Goal: Use online tool/utility: Utilize a website feature to perform a specific function

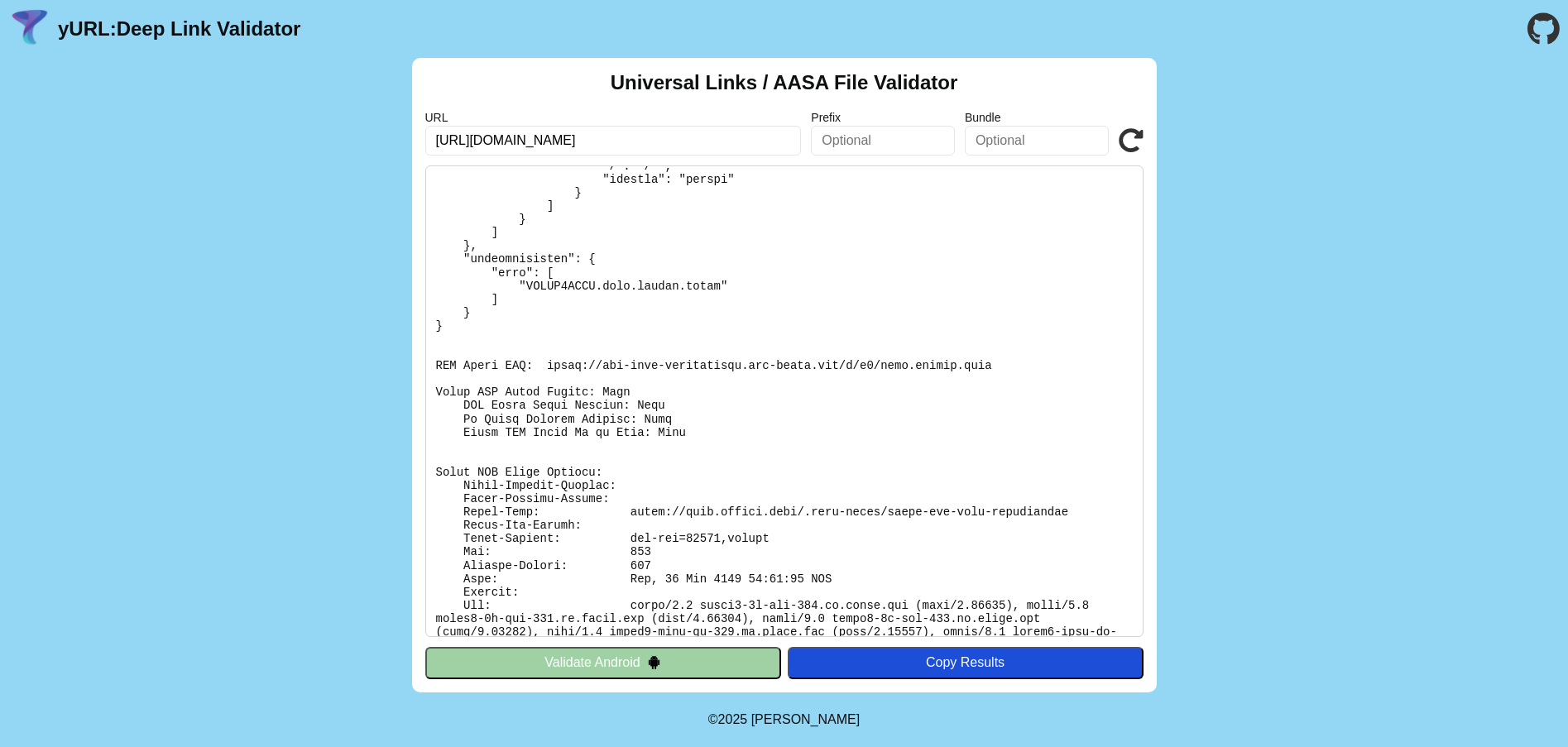
scroll to position [282, 0]
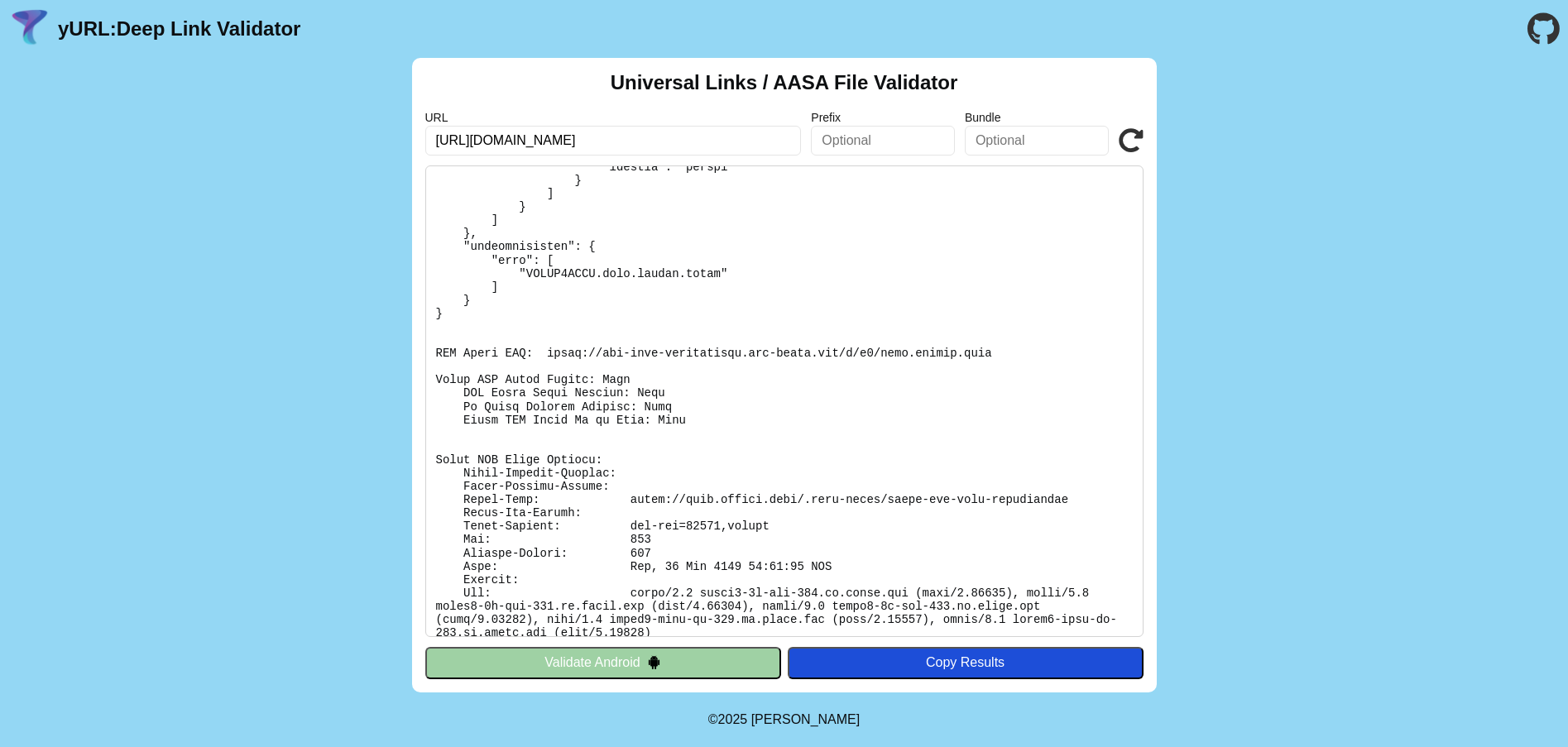
click at [1140, 146] on icon at bounding box center [1131, 141] width 25 height 25
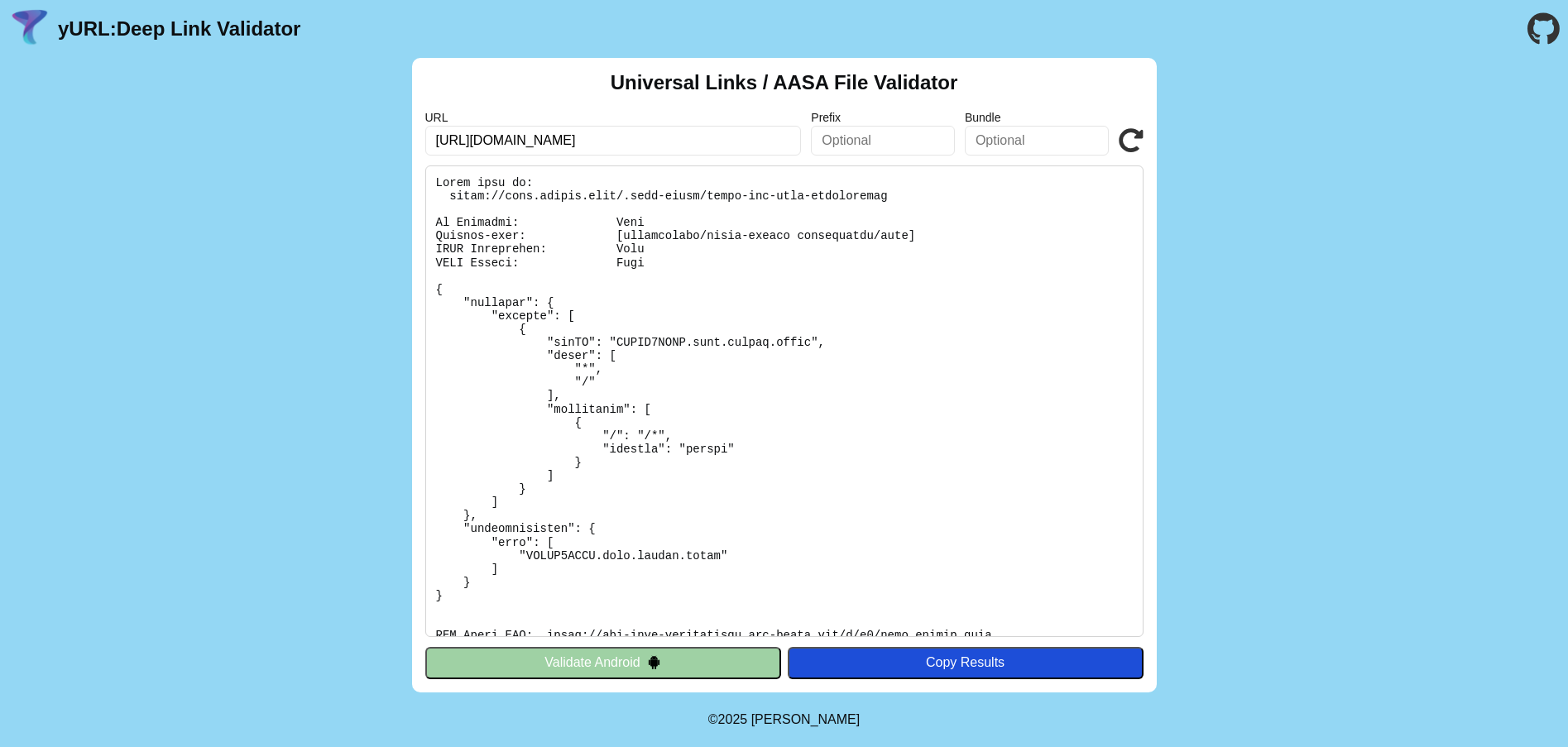
click at [682, 655] on button "Validate Android" at bounding box center [603, 662] width 356 height 31
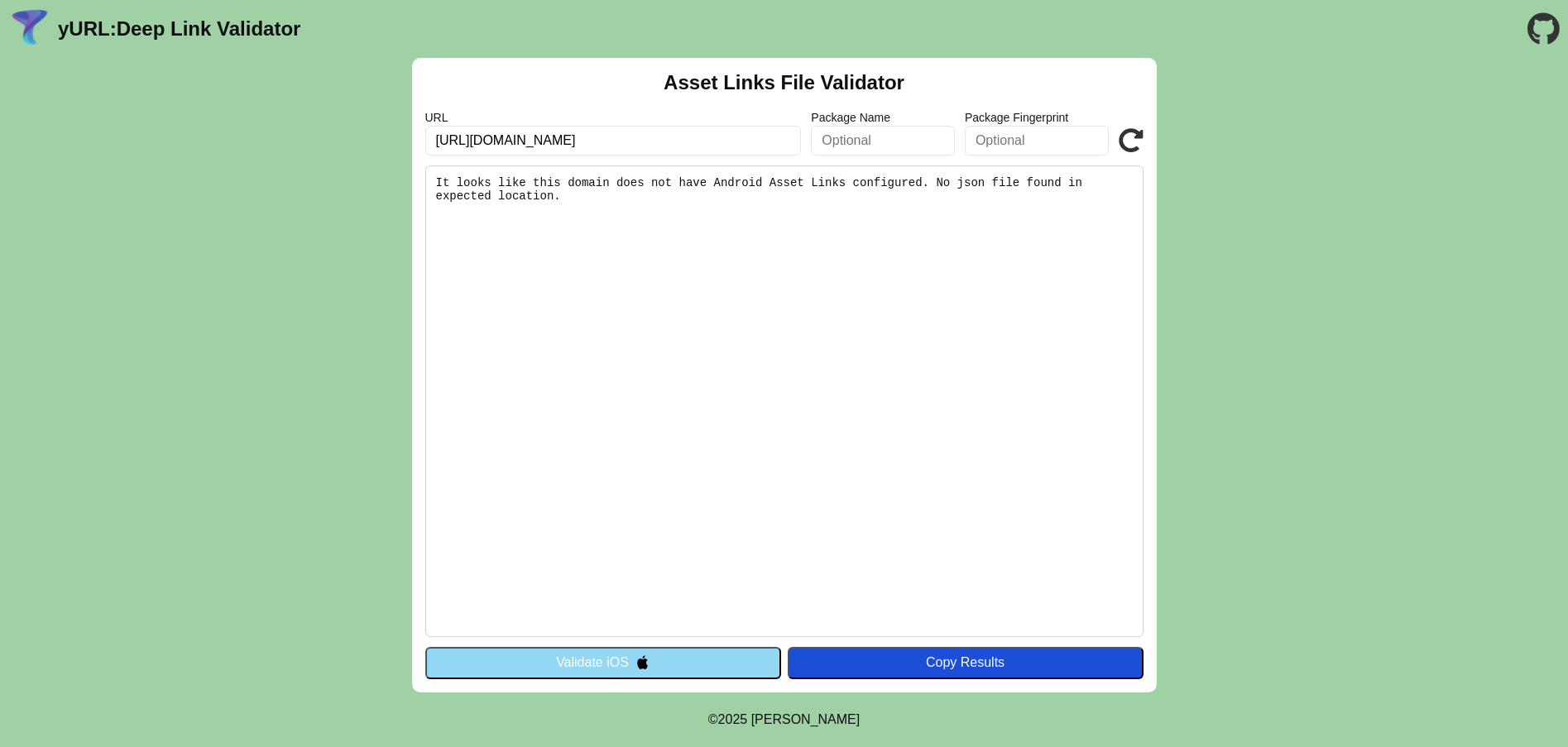
click at [664, 671] on button "Validate iOS" at bounding box center [603, 662] width 356 height 31
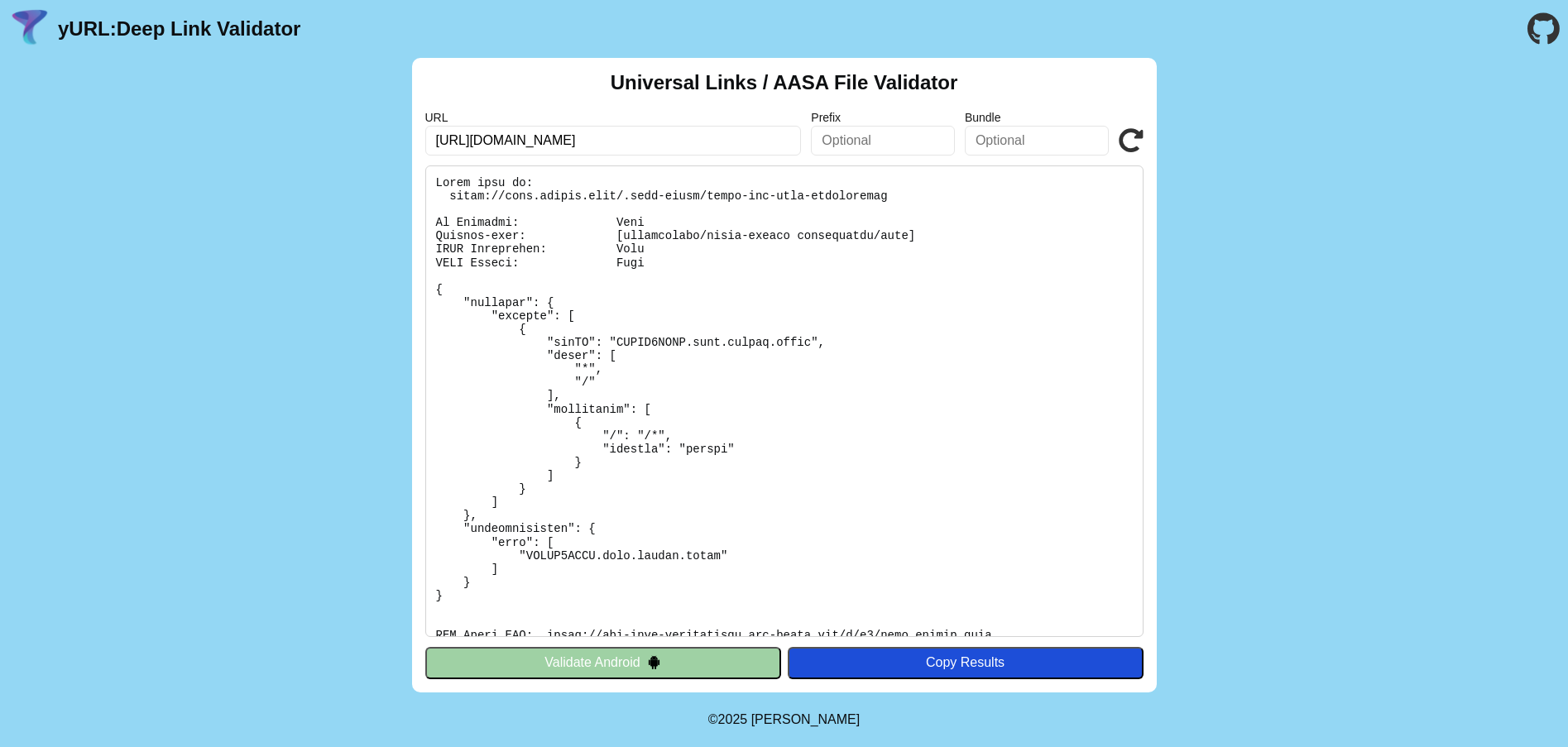
scroll to position [282, 0]
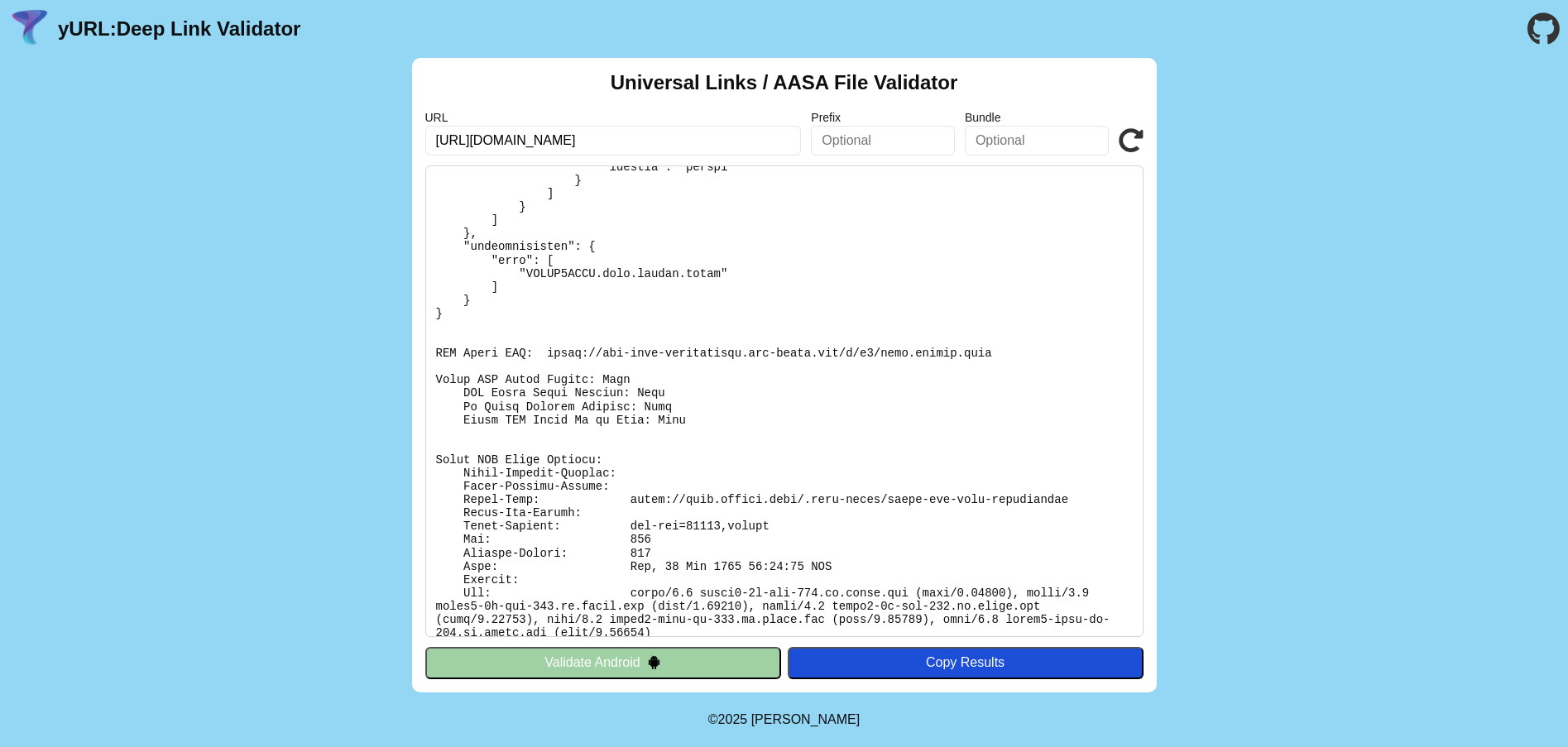
click at [969, 320] on pre at bounding box center [784, 401] width 718 height 471
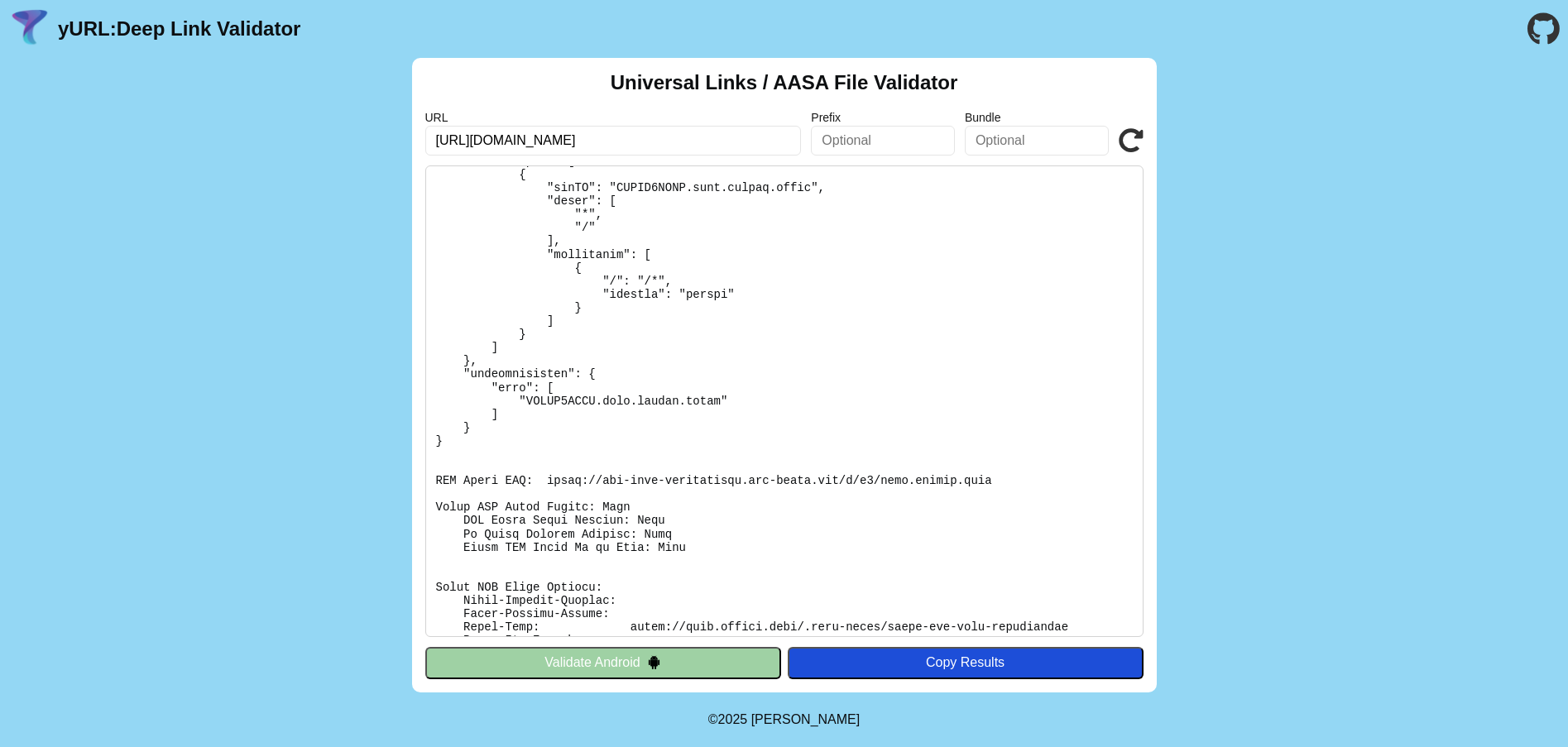
scroll to position [0, 0]
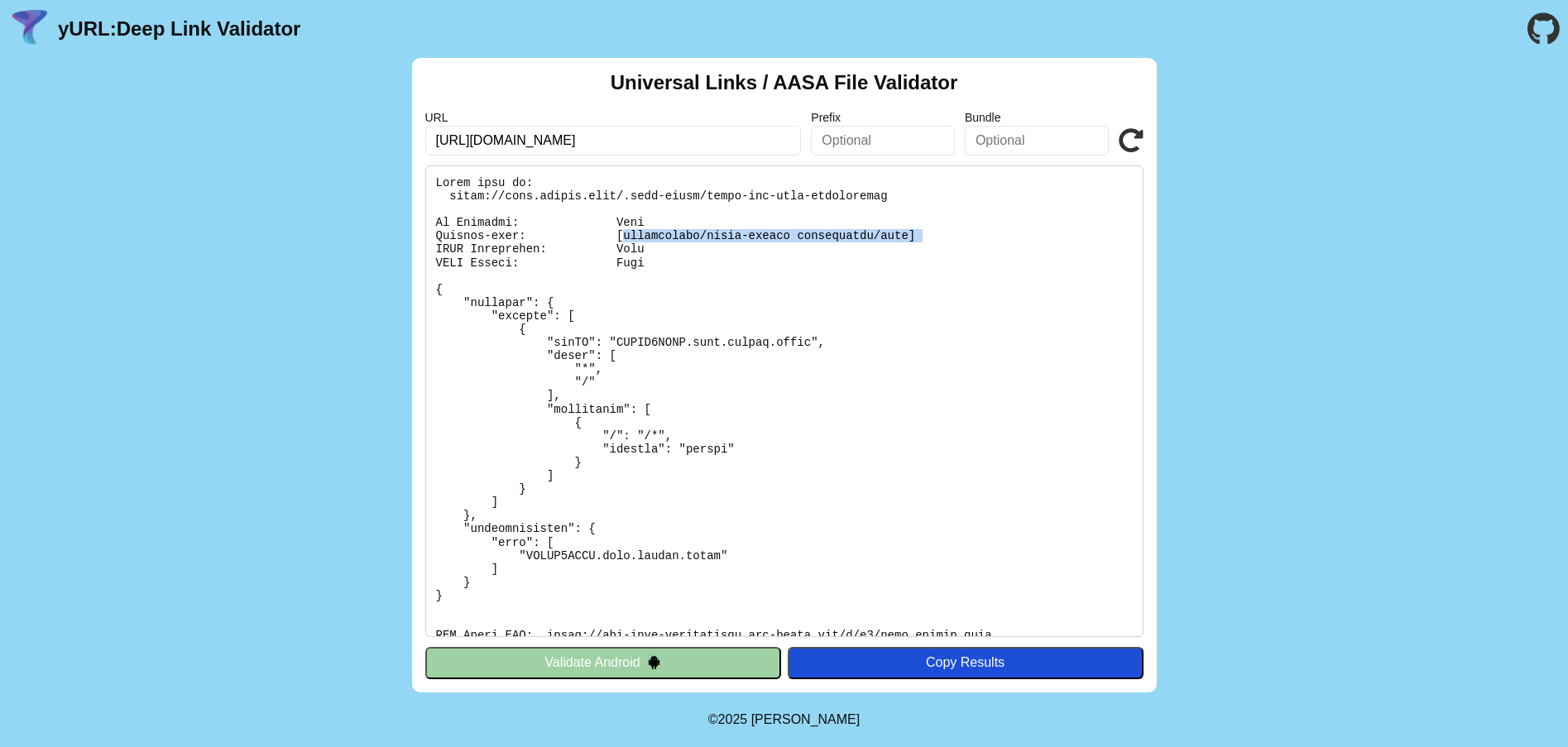
drag, startPoint x: 605, startPoint y: 234, endPoint x: 881, endPoint y: 234, distance: 276.0
click at [881, 234] on pre at bounding box center [784, 401] width 718 height 471
click at [859, 143] on input "text" at bounding box center [882, 140] width 144 height 29
click at [1011, 145] on input "text" at bounding box center [1036, 140] width 144 height 29
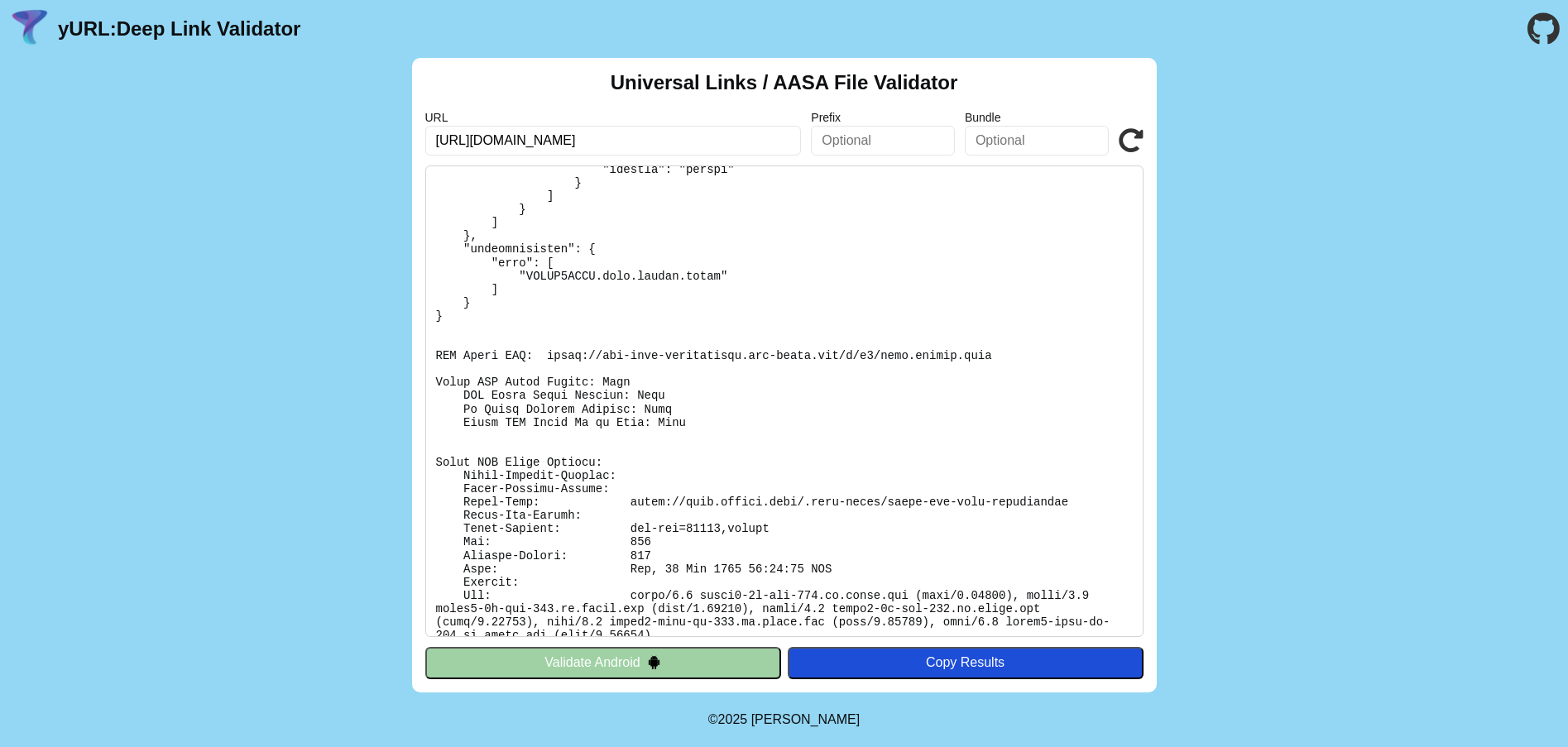
scroll to position [282, 0]
click at [1128, 136] on icon at bounding box center [1131, 141] width 25 height 25
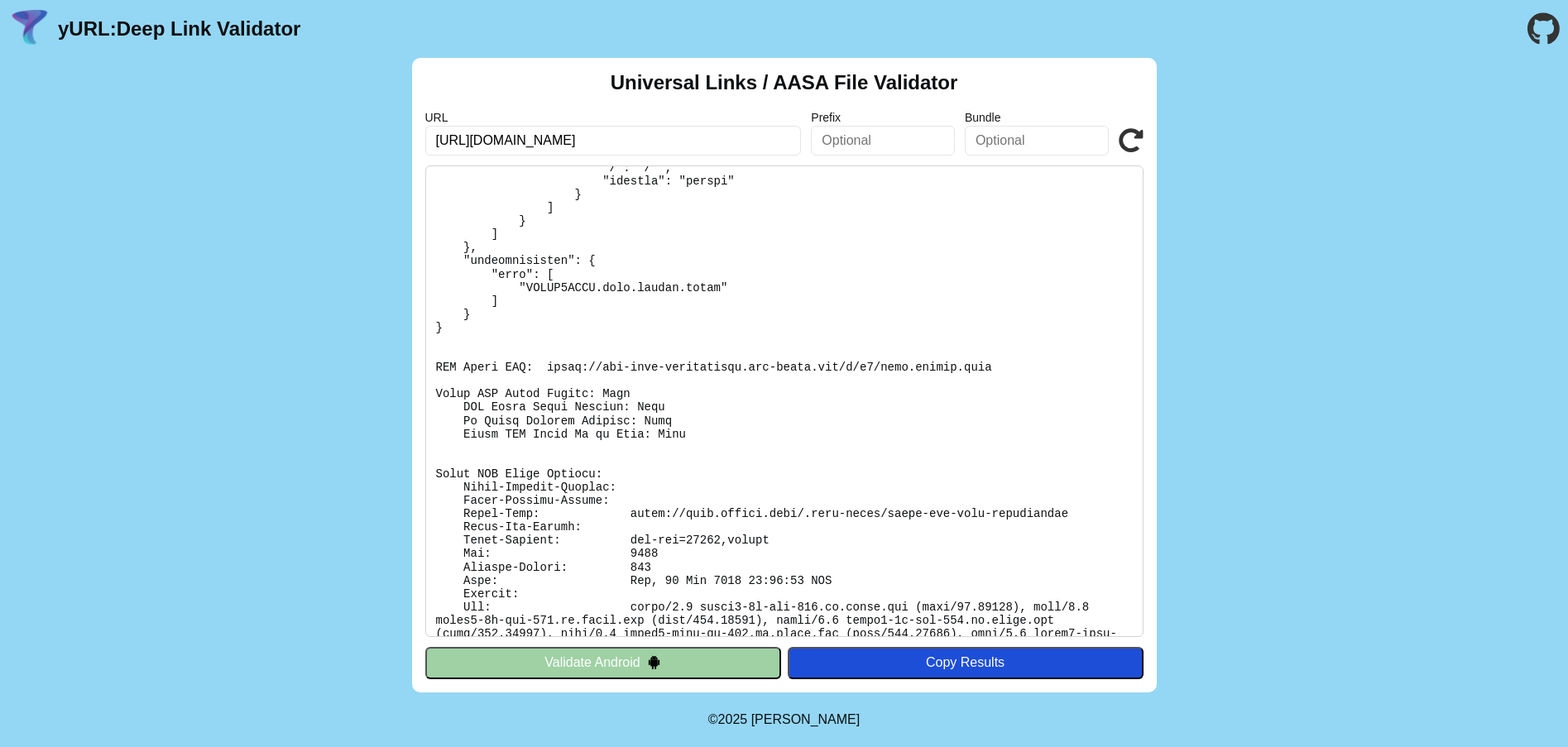
scroll to position [282, 0]
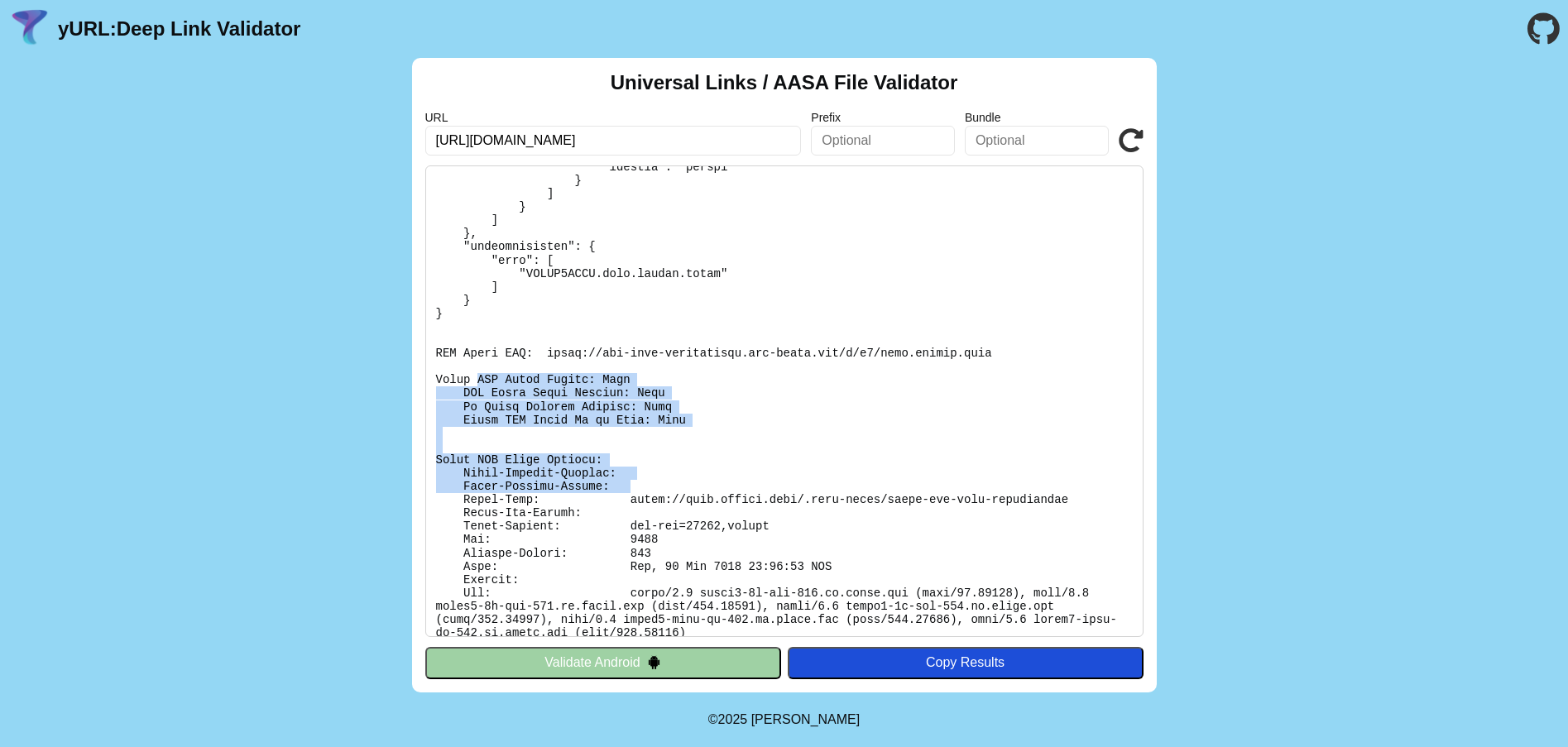
drag, startPoint x: 510, startPoint y: 381, endPoint x: 779, endPoint y: 496, distance: 292.6
click at [779, 496] on pre at bounding box center [784, 401] width 718 height 471
click at [779, 498] on pre at bounding box center [784, 401] width 718 height 471
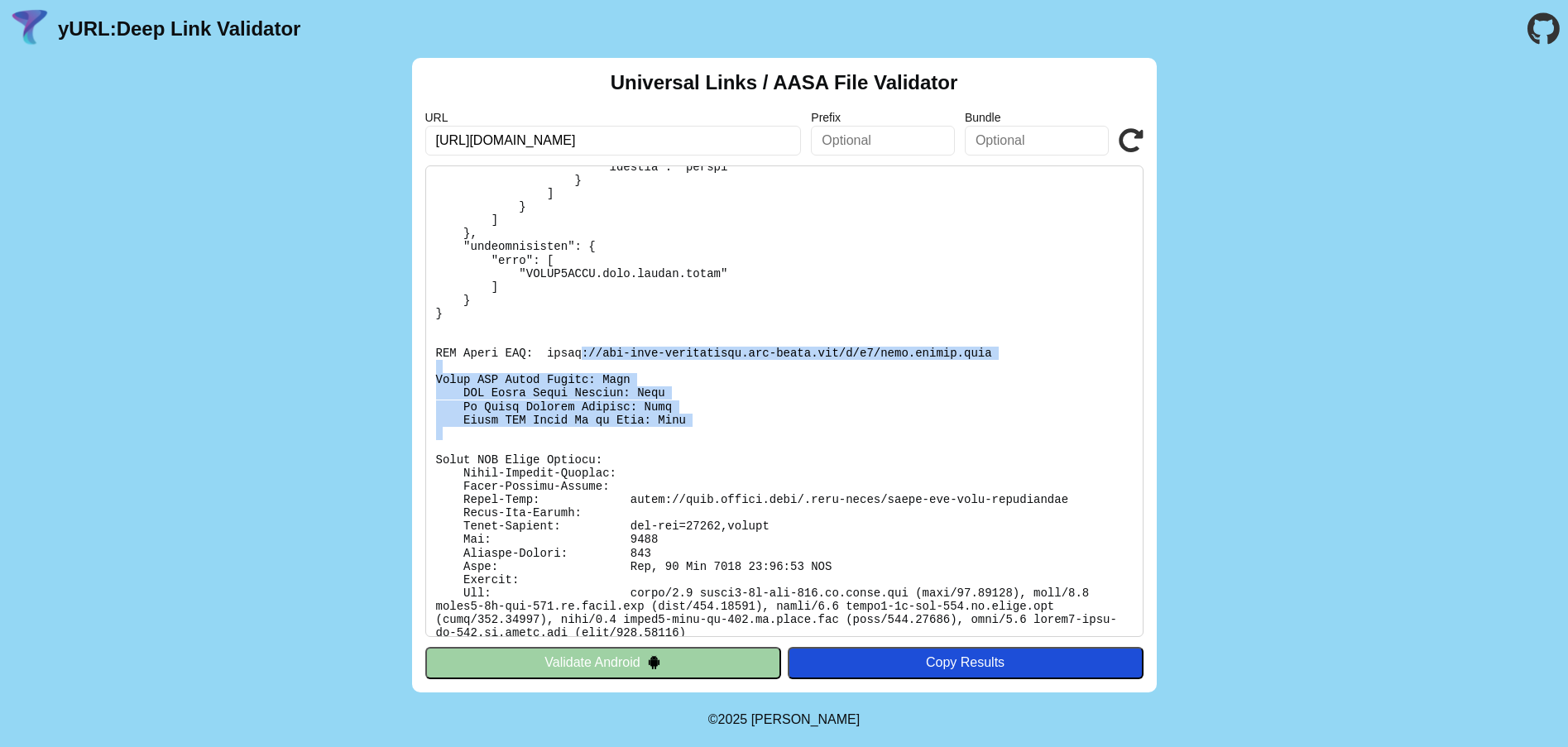
drag, startPoint x: 705, startPoint y: 442, endPoint x: 737, endPoint y: 455, distance: 34.5
click at [737, 455] on pre at bounding box center [784, 401] width 718 height 471
click at [738, 455] on pre at bounding box center [784, 401] width 718 height 471
click at [325, 143] on div "Universal Links / AASA File Validator URL https://apis.zhidou.link/.well-known/…" at bounding box center [784, 375] width 1568 height 634
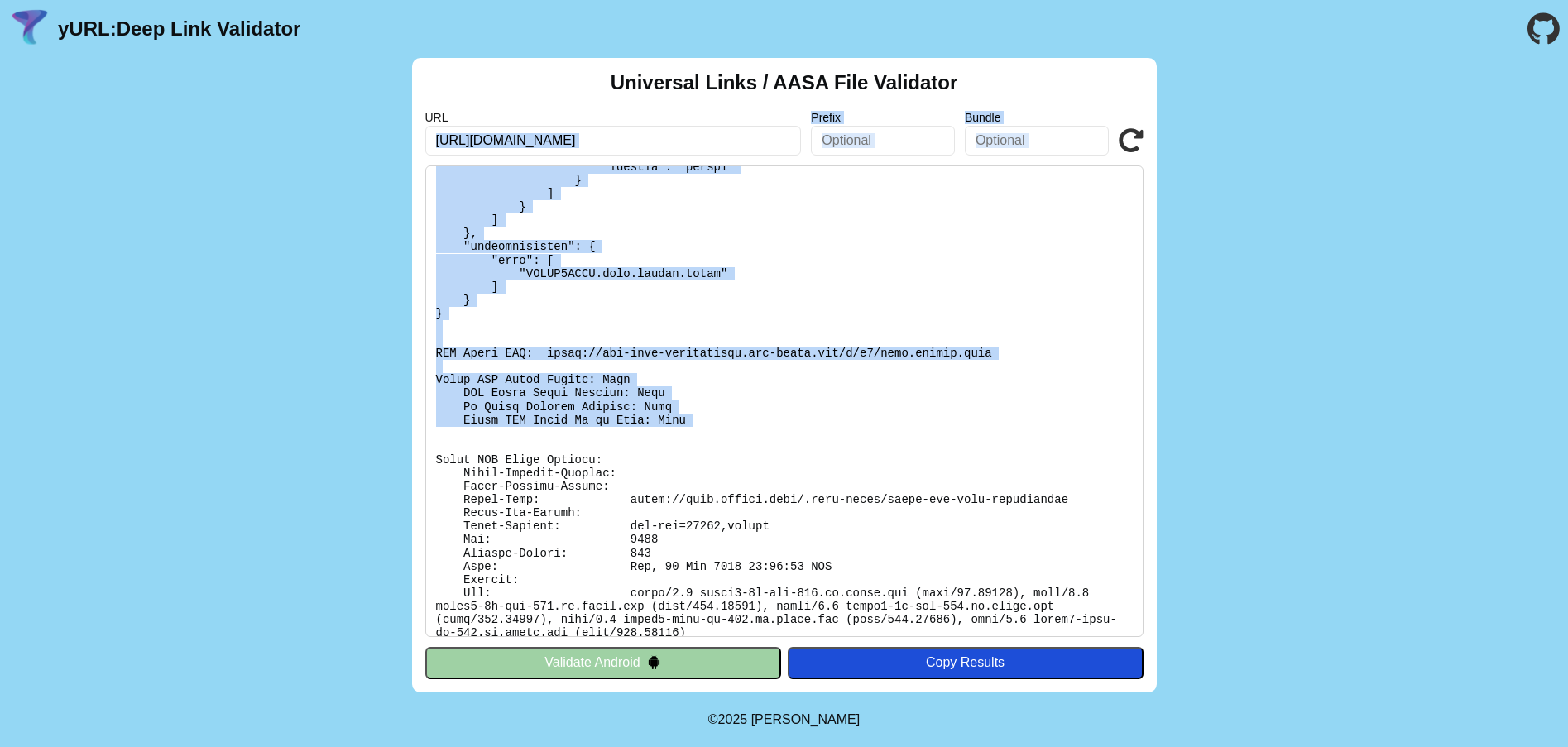
click at [769, 326] on pre at bounding box center [784, 401] width 718 height 471
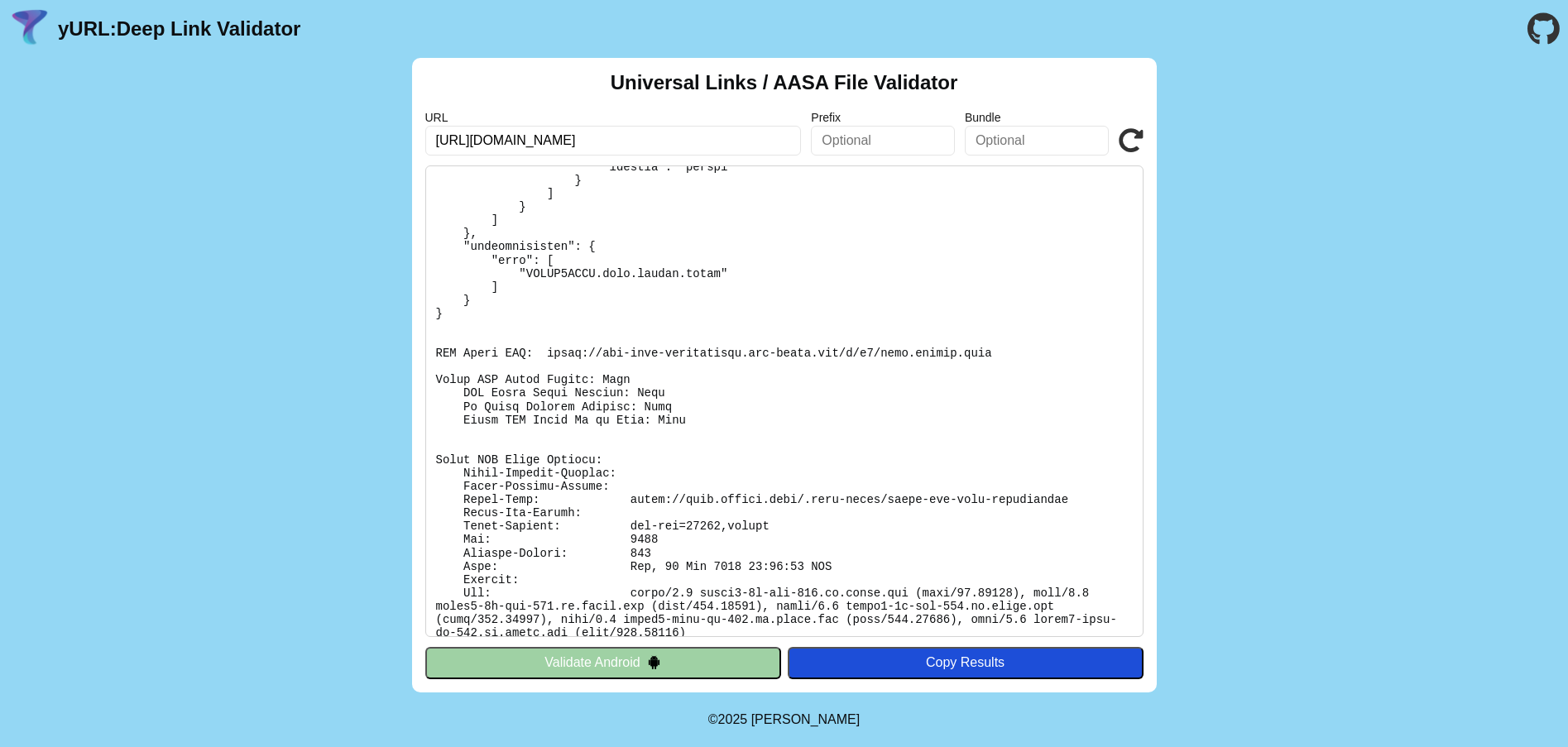
click at [1117, 148] on div "URL [URL][DOMAIN_NAME] Prefix Bundle Validate" at bounding box center [784, 133] width 718 height 45
click at [1121, 147] on icon at bounding box center [1131, 141] width 25 height 25
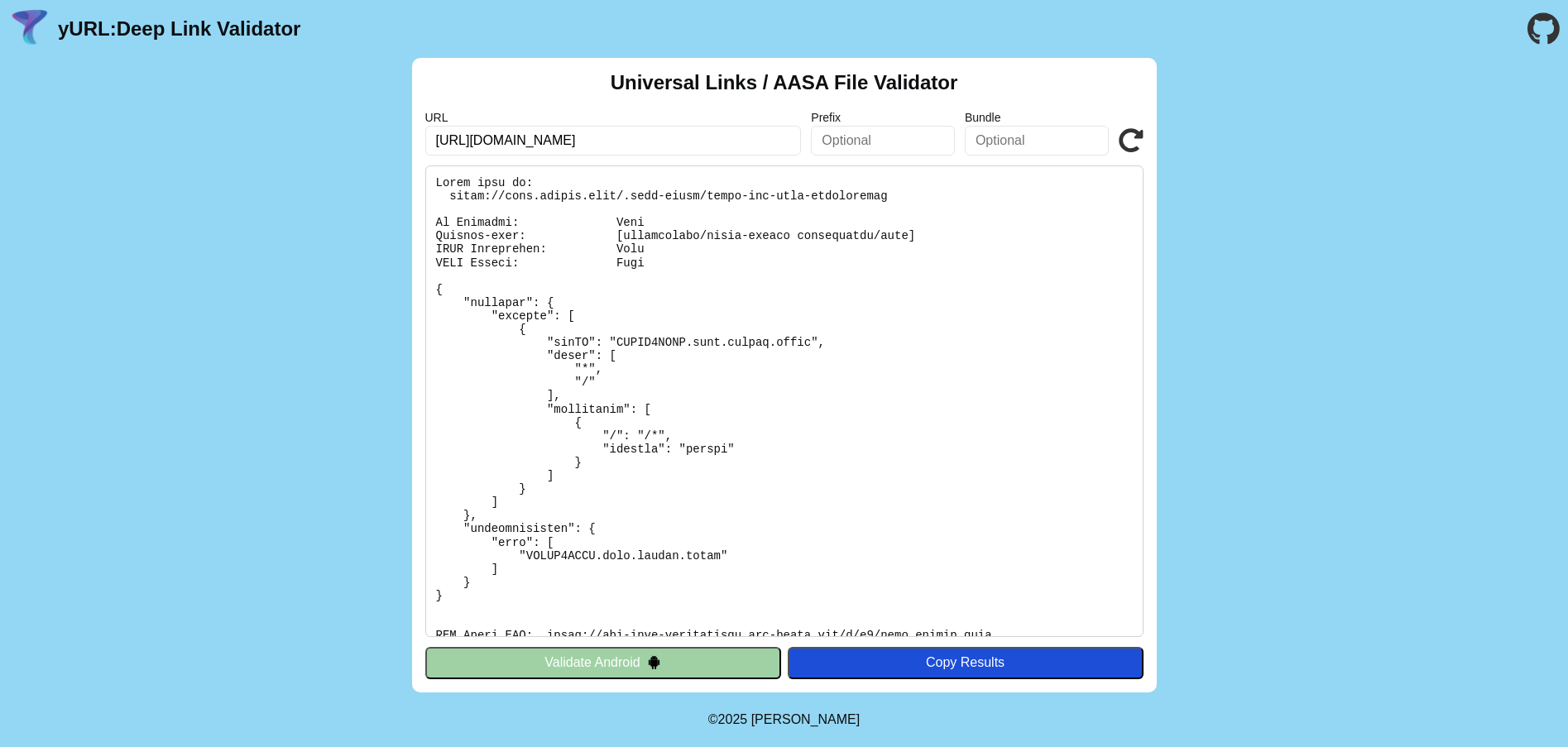
scroll to position [376, 0]
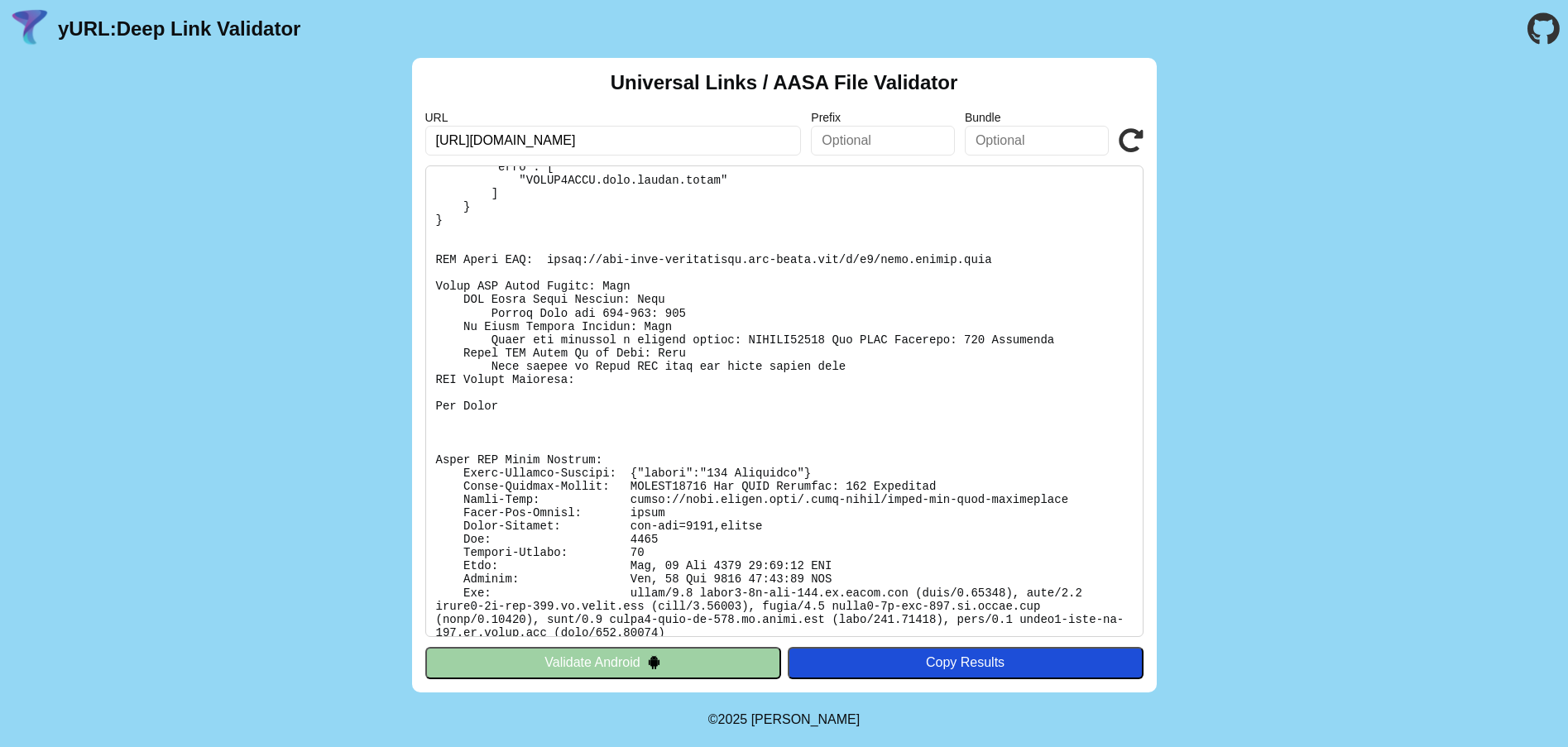
click at [1126, 137] on icon at bounding box center [1131, 141] width 25 height 25
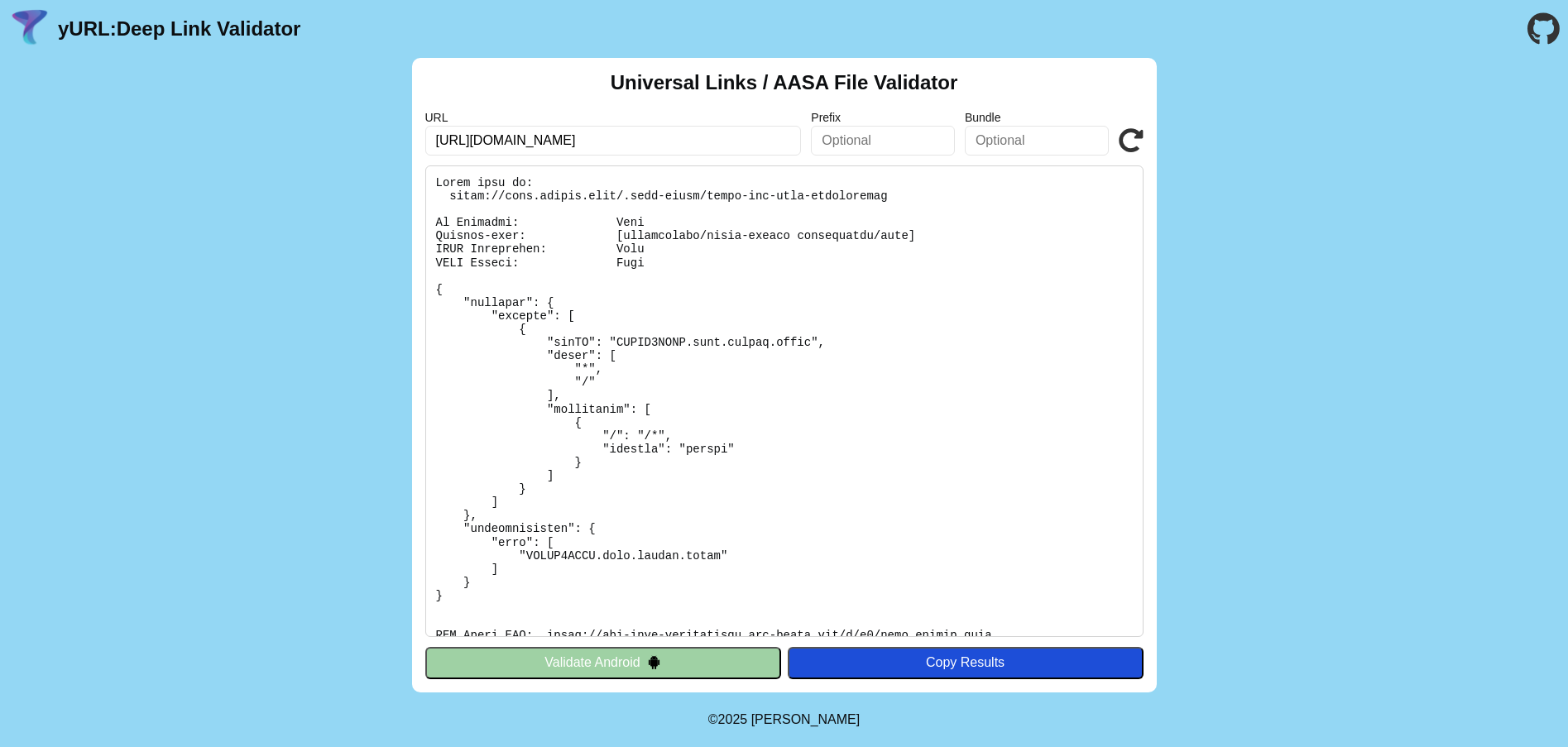
scroll to position [0, 7]
drag, startPoint x: 572, startPoint y: 144, endPoint x: 805, endPoint y: 151, distance: 233.1
click at [805, 151] on div "URL [URL][DOMAIN_NAME] Prefix Bundle Validate" at bounding box center [784, 133] width 718 height 45
drag, startPoint x: 462, startPoint y: 145, endPoint x: 500, endPoint y: 221, distance: 85.0
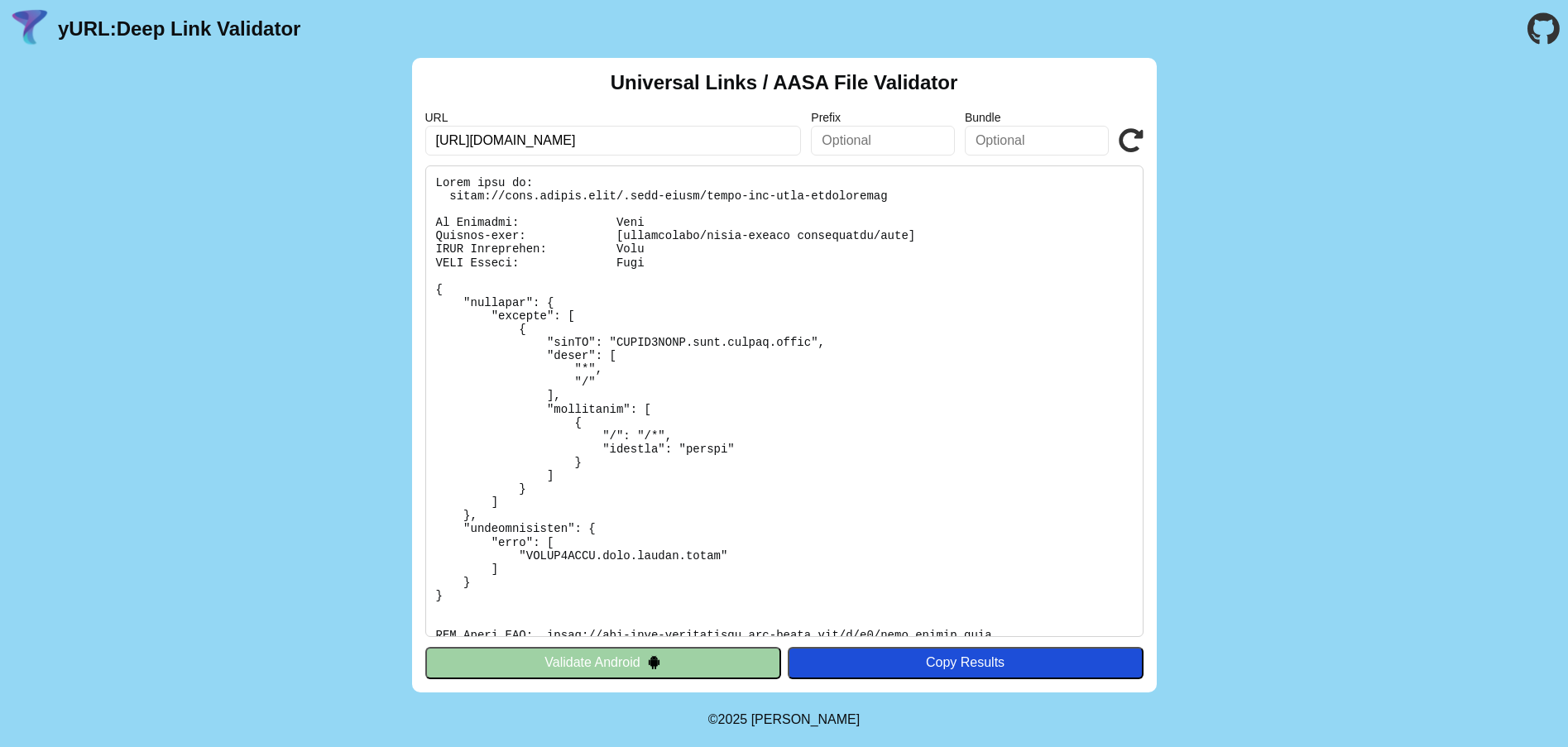
click at [462, 145] on input "[URL][DOMAIN_NAME]" at bounding box center [614, 140] width 377 height 29
drag, startPoint x: 445, startPoint y: 143, endPoint x: 416, endPoint y: 127, distance: 33.1
click at [416, 127] on div "Universal Links / AASA File Validator URL ://apis.zhidou.link/ Prefix Bundle Va…" at bounding box center [784, 375] width 745 height 634
click at [685, 134] on input "apis.zhidou.link/" at bounding box center [614, 140] width 377 height 29
type input "[DOMAIN_NAME]"
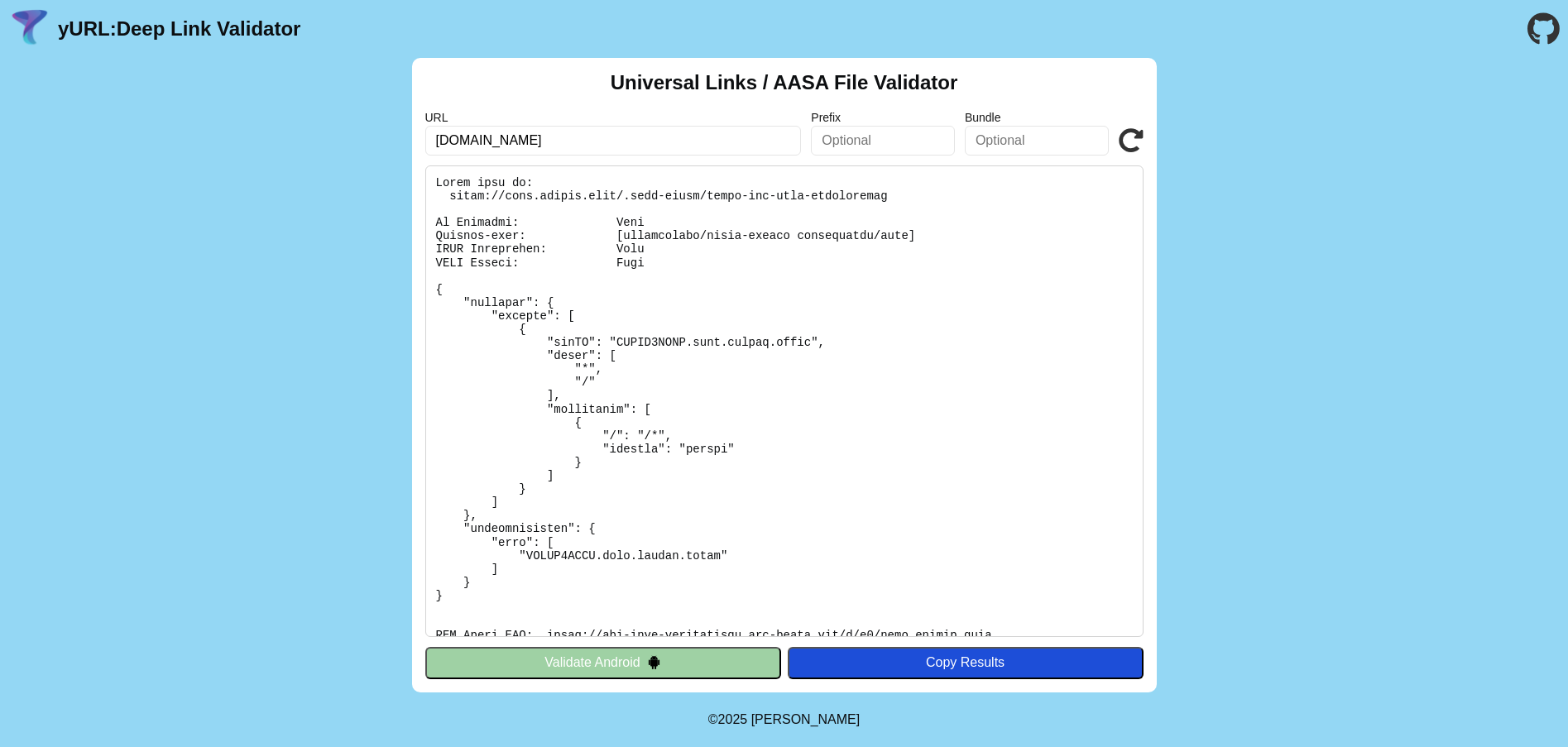
click at [1127, 129] on icon at bounding box center [1131, 141] width 25 height 25
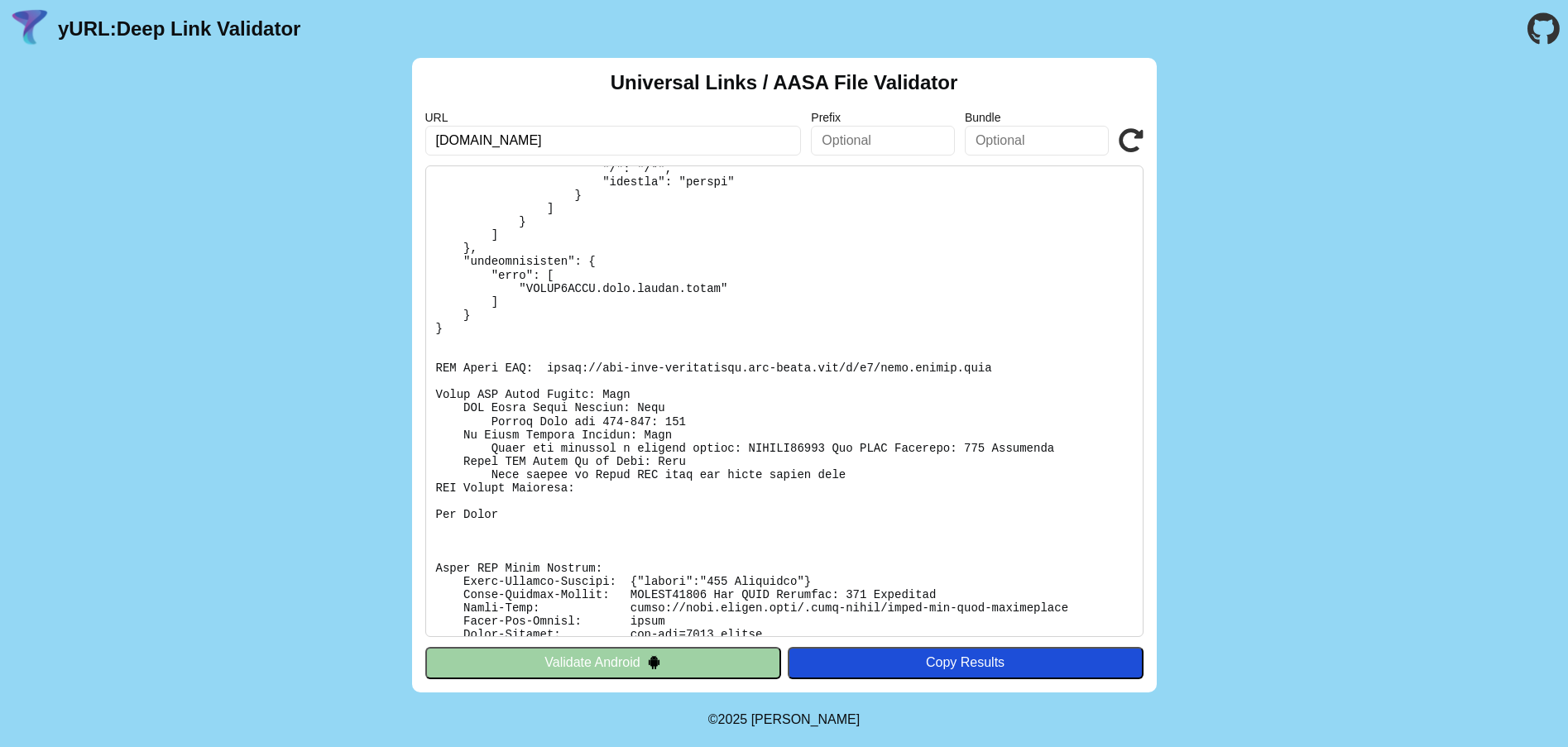
scroll to position [376, 0]
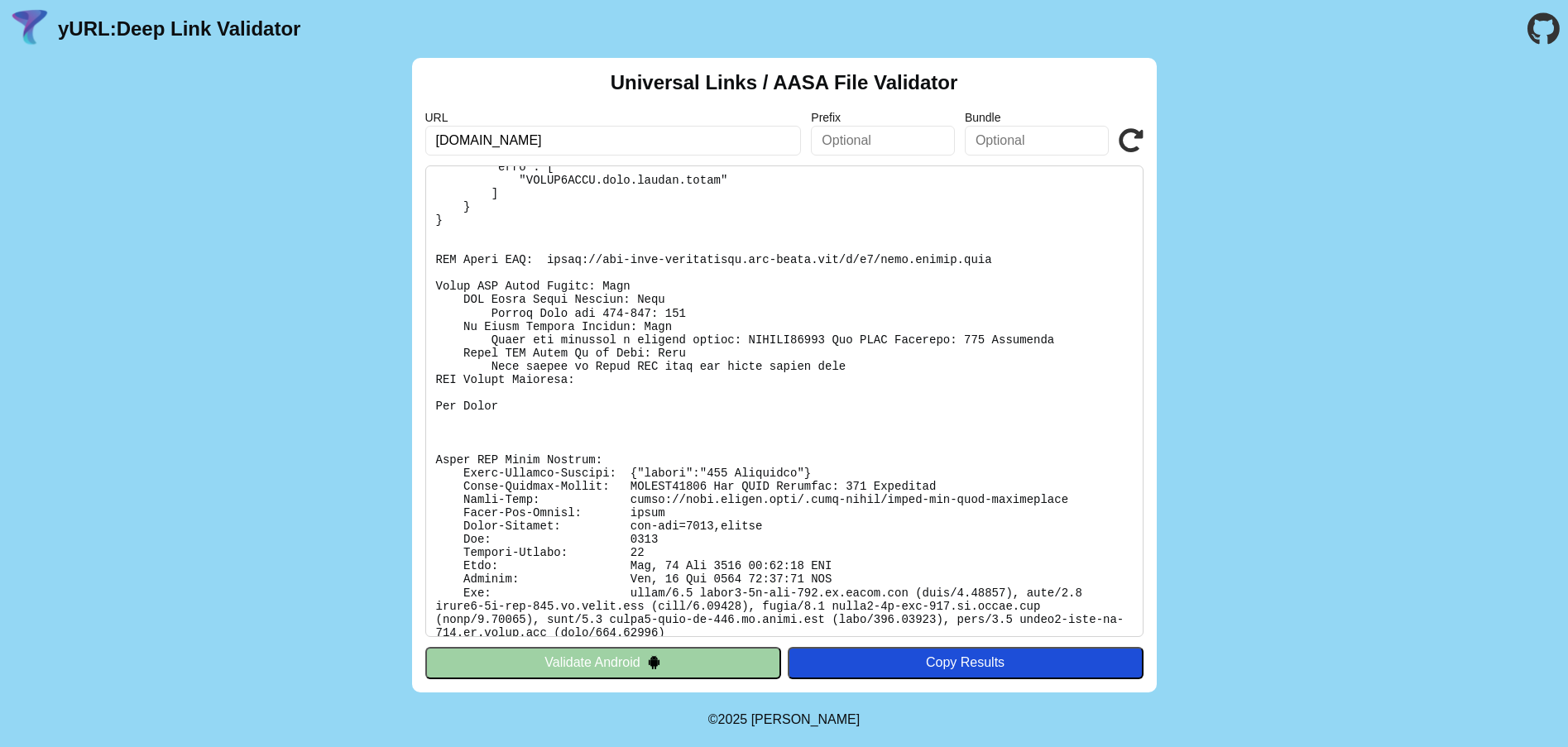
click at [1143, 134] on icon at bounding box center [1131, 141] width 25 height 25
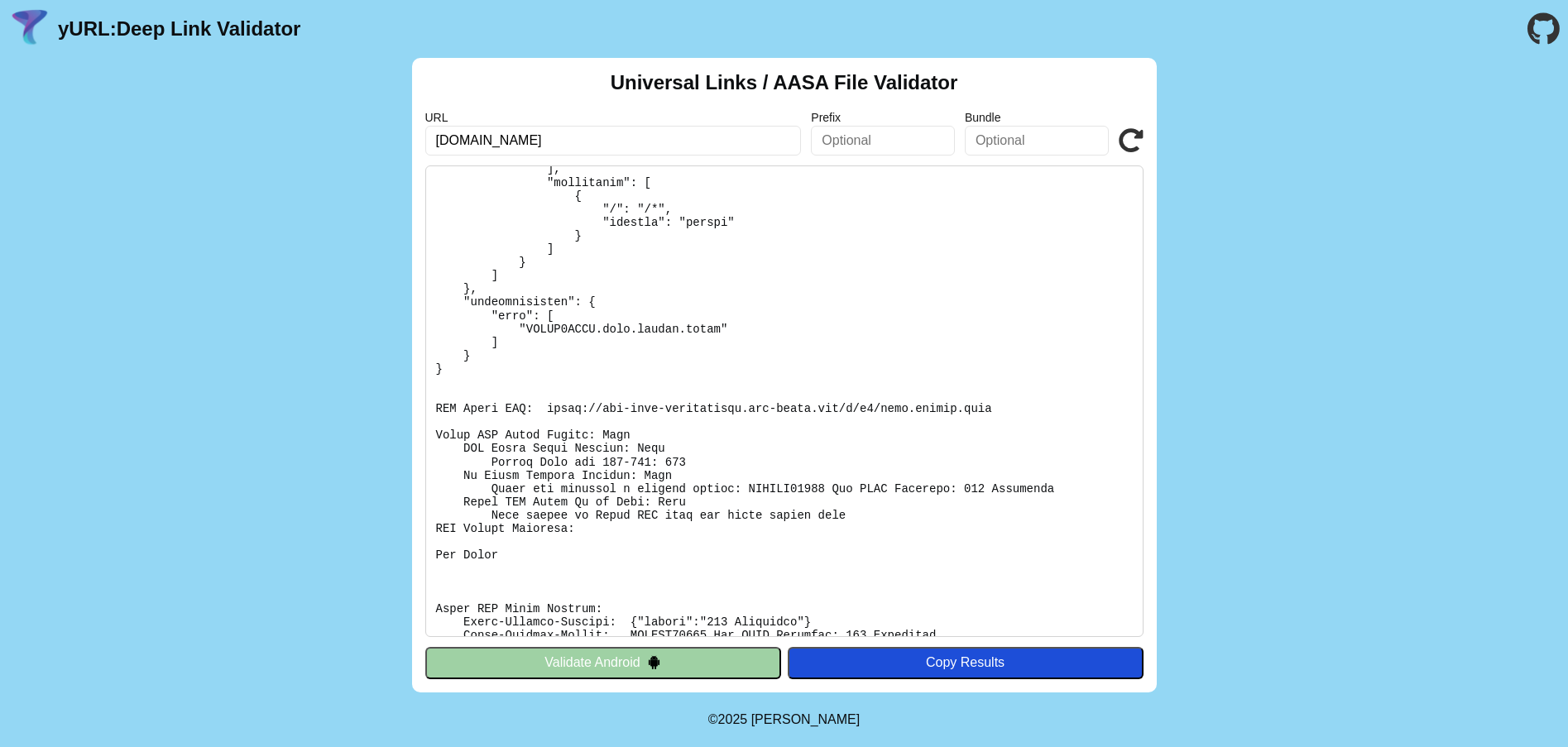
scroll to position [376, 0]
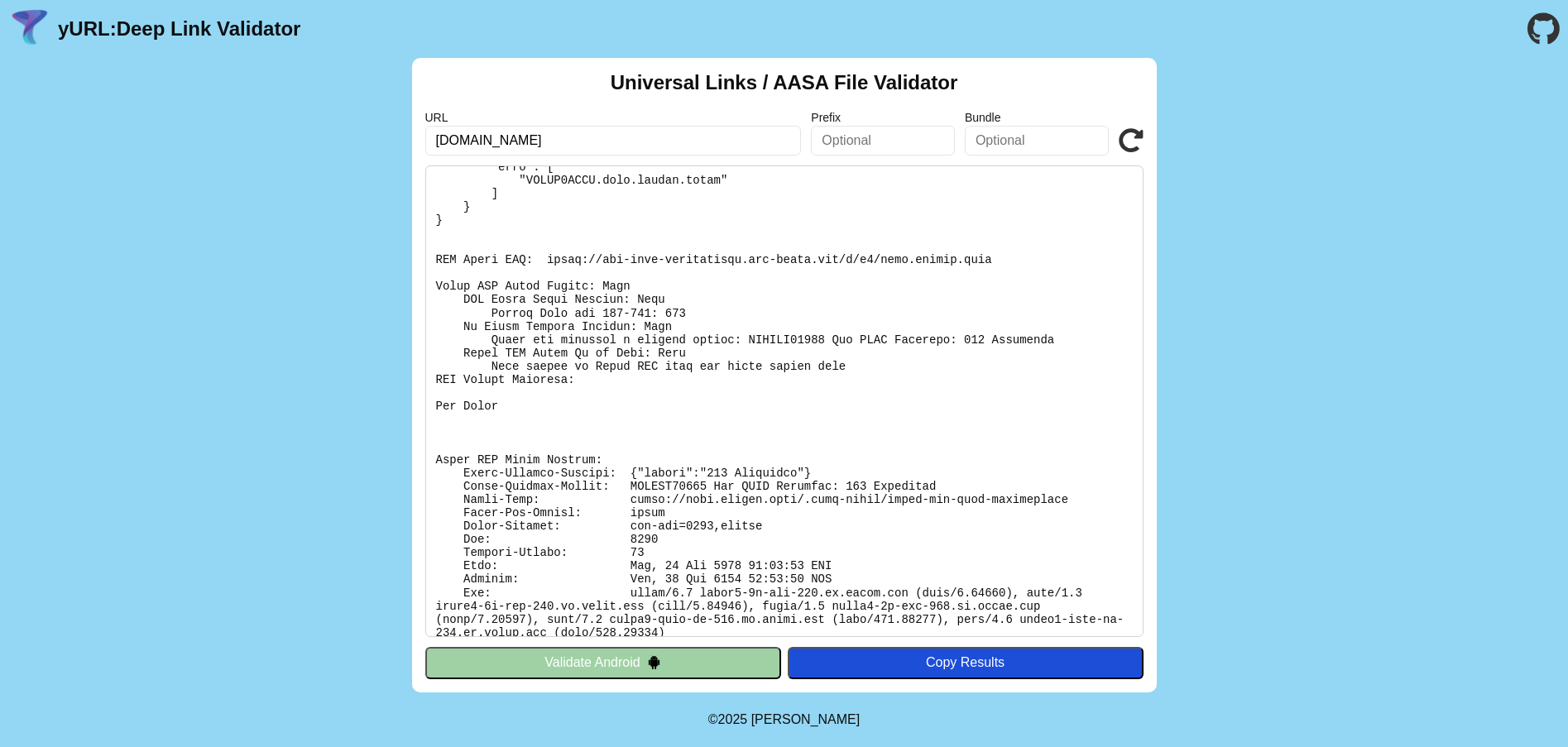
drag, startPoint x: 583, startPoint y: 134, endPoint x: 118, endPoint y: 26, distance: 477.4
click at [118, 26] on main "yURL: Deep Link Validator Universal Links / AASA File Validator URL [DOMAIN_NAM…" at bounding box center [784, 346] width 1568 height 692
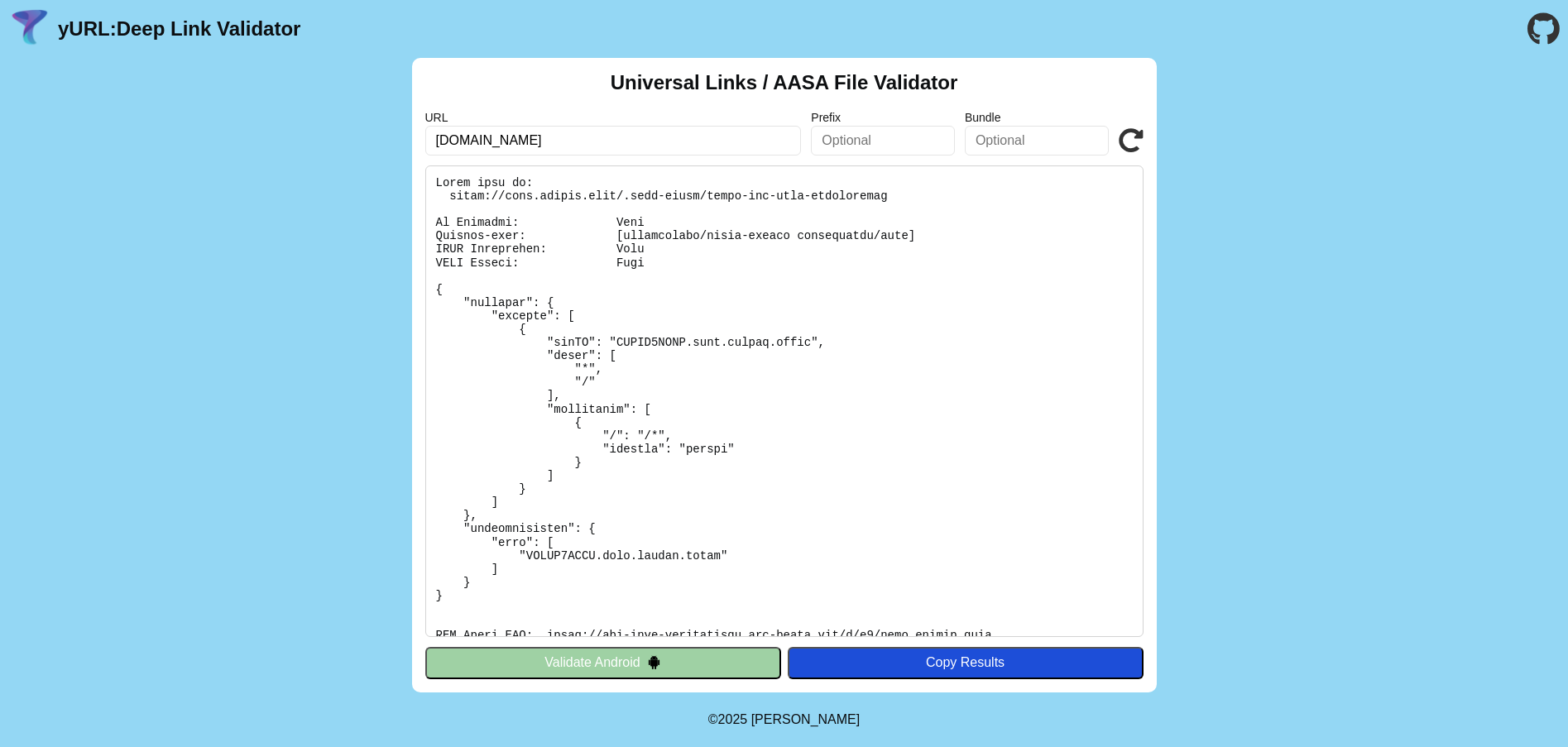
drag, startPoint x: 657, startPoint y: 135, endPoint x: 693, endPoint y: 139, distance: 36.2
click at [657, 136] on input "apis.zhidou.link" at bounding box center [614, 140] width 377 height 29
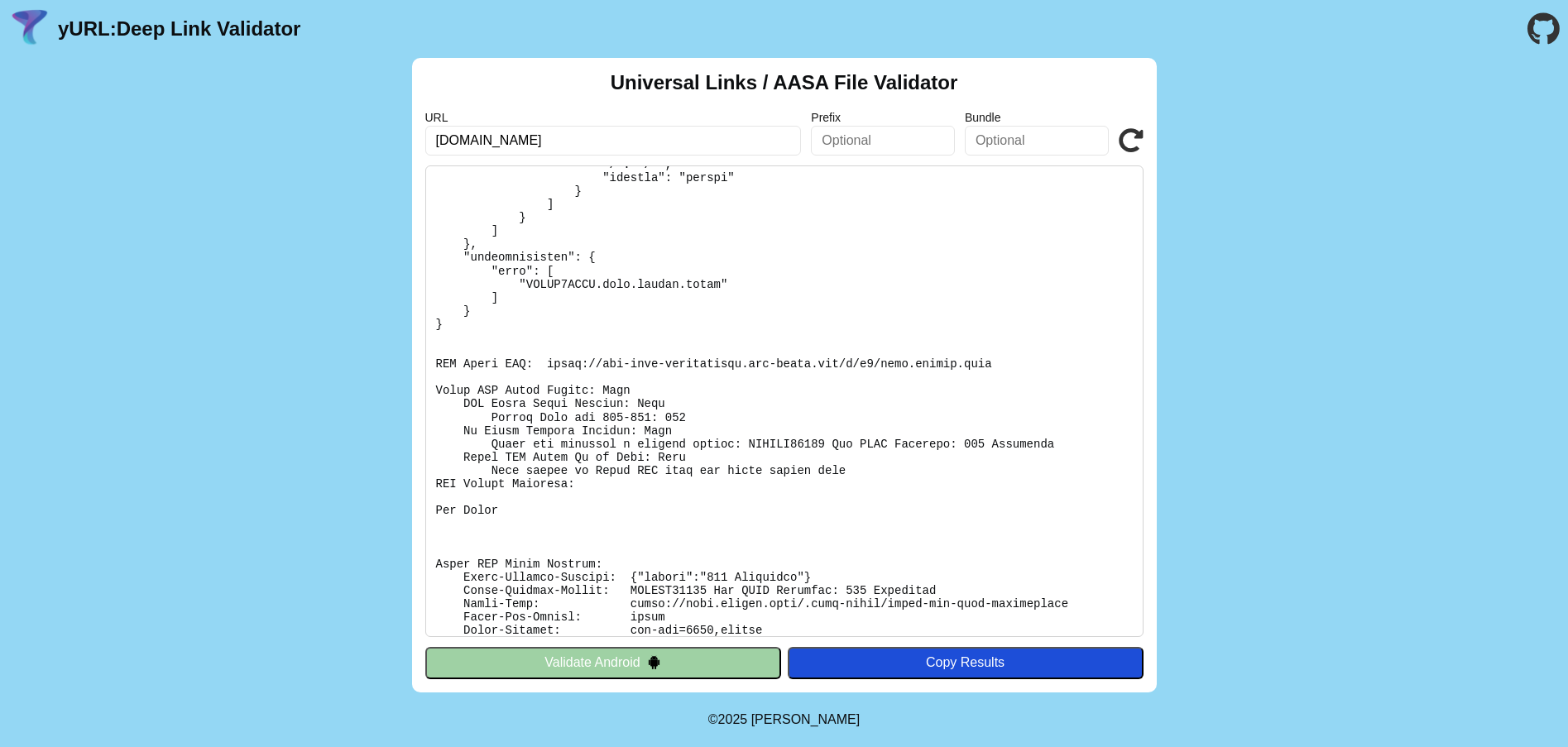
scroll to position [376, 0]
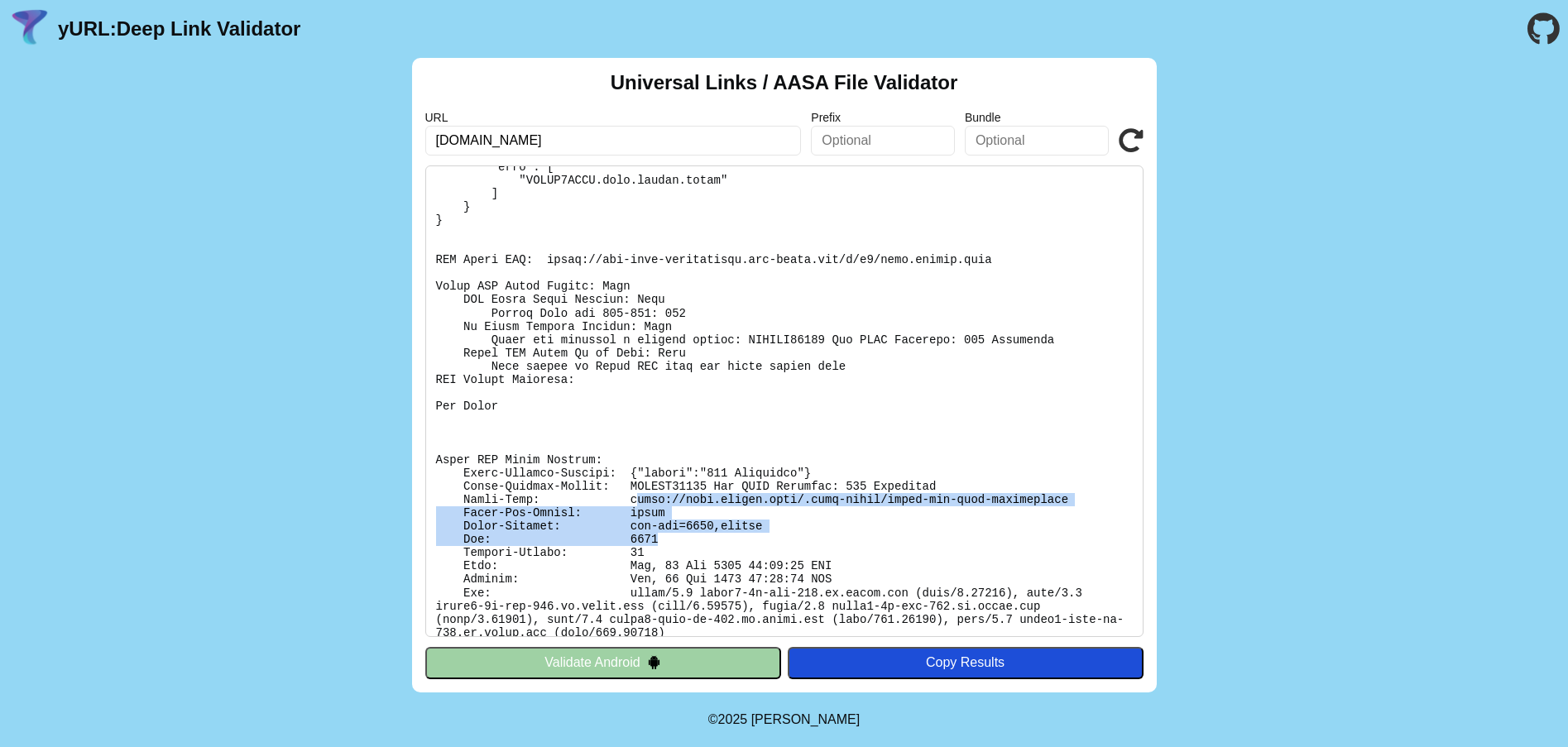
drag, startPoint x: 617, startPoint y: 500, endPoint x: 1165, endPoint y: 538, distance: 549.3
click at [1165, 538] on div "Universal Links / AASA File Validator URL apis.zhidou.link Prefix Bundle Valida…" at bounding box center [784, 375] width 1568 height 634
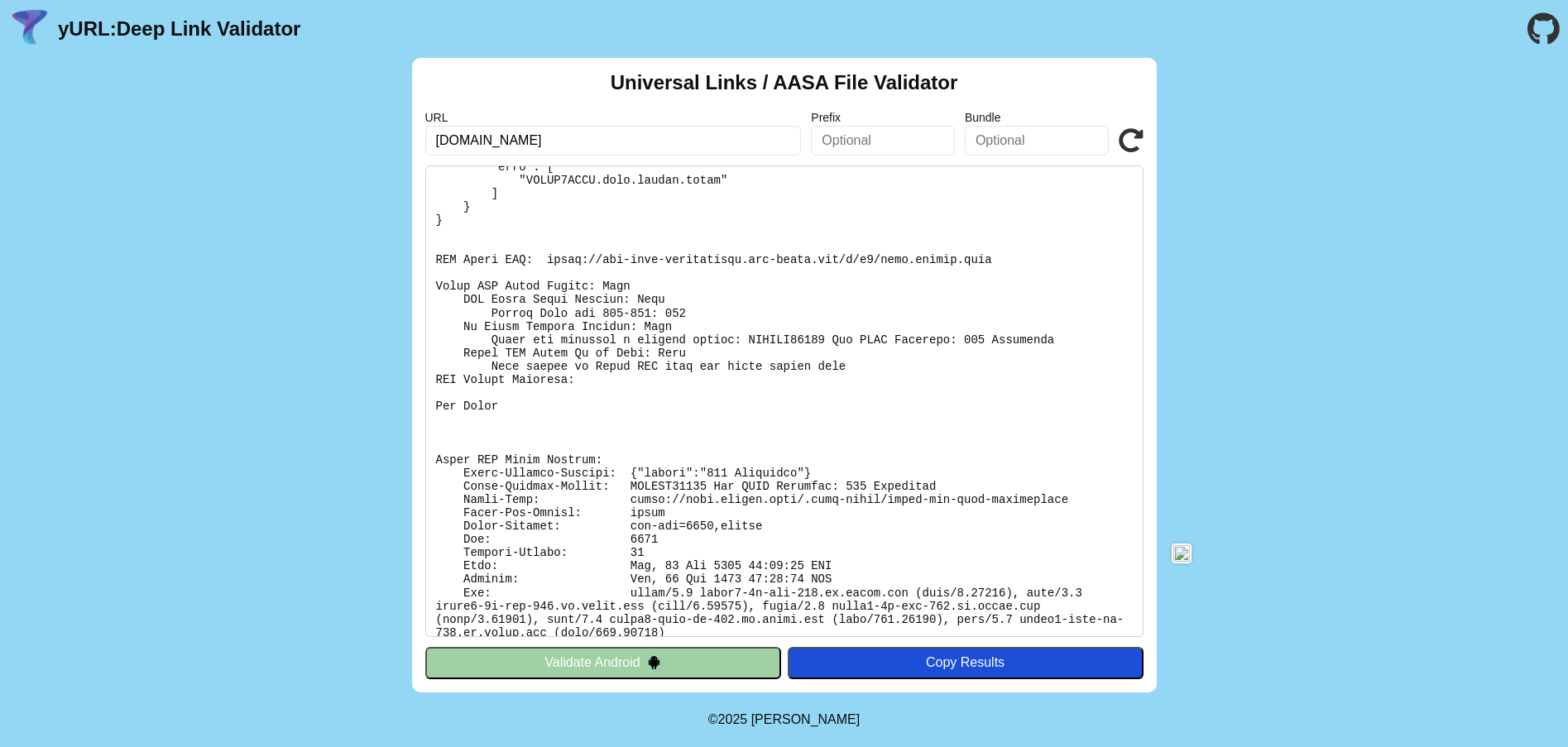
click at [851, 480] on pre at bounding box center [784, 401] width 718 height 471
click at [1134, 141] on icon at bounding box center [1131, 141] width 25 height 25
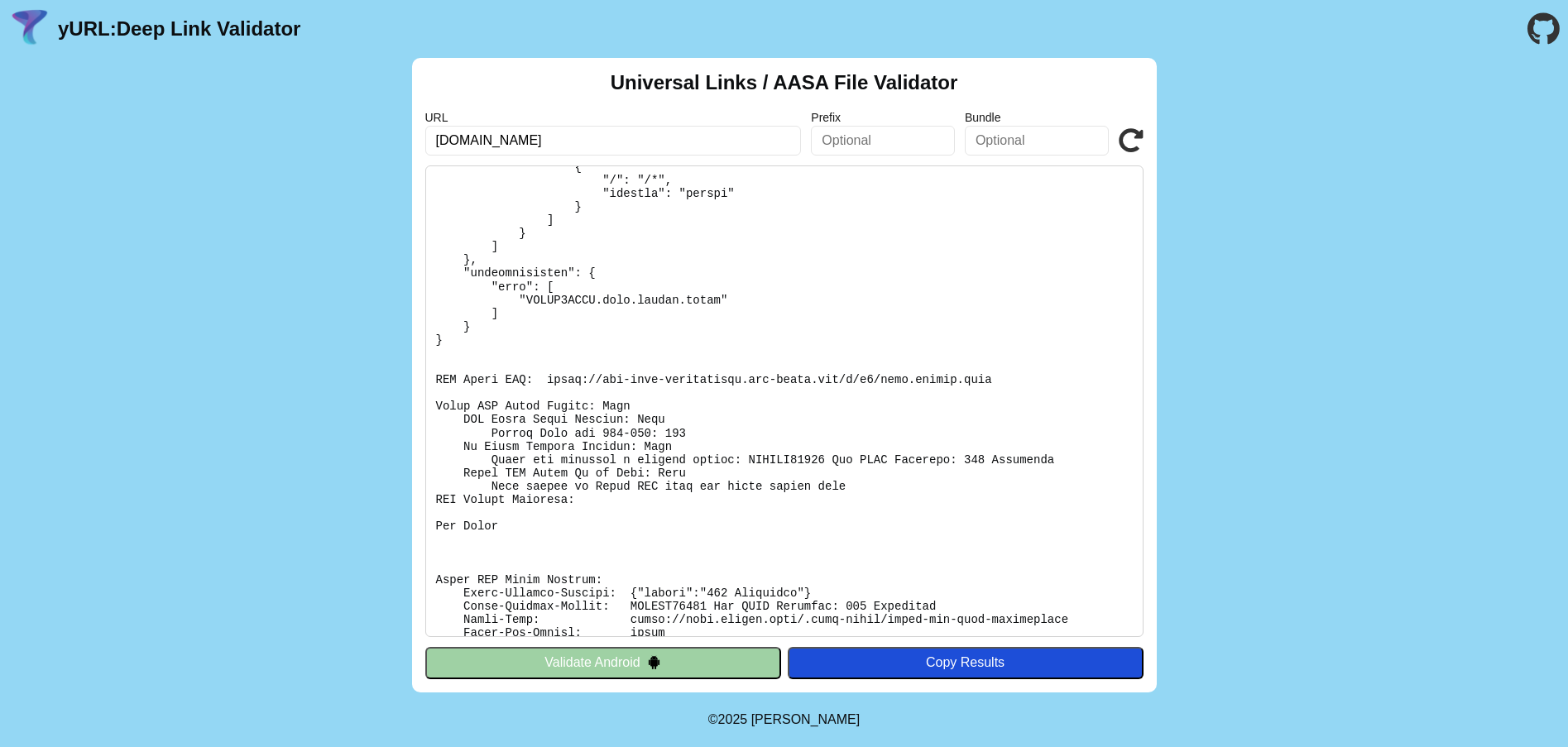
scroll to position [376, 0]
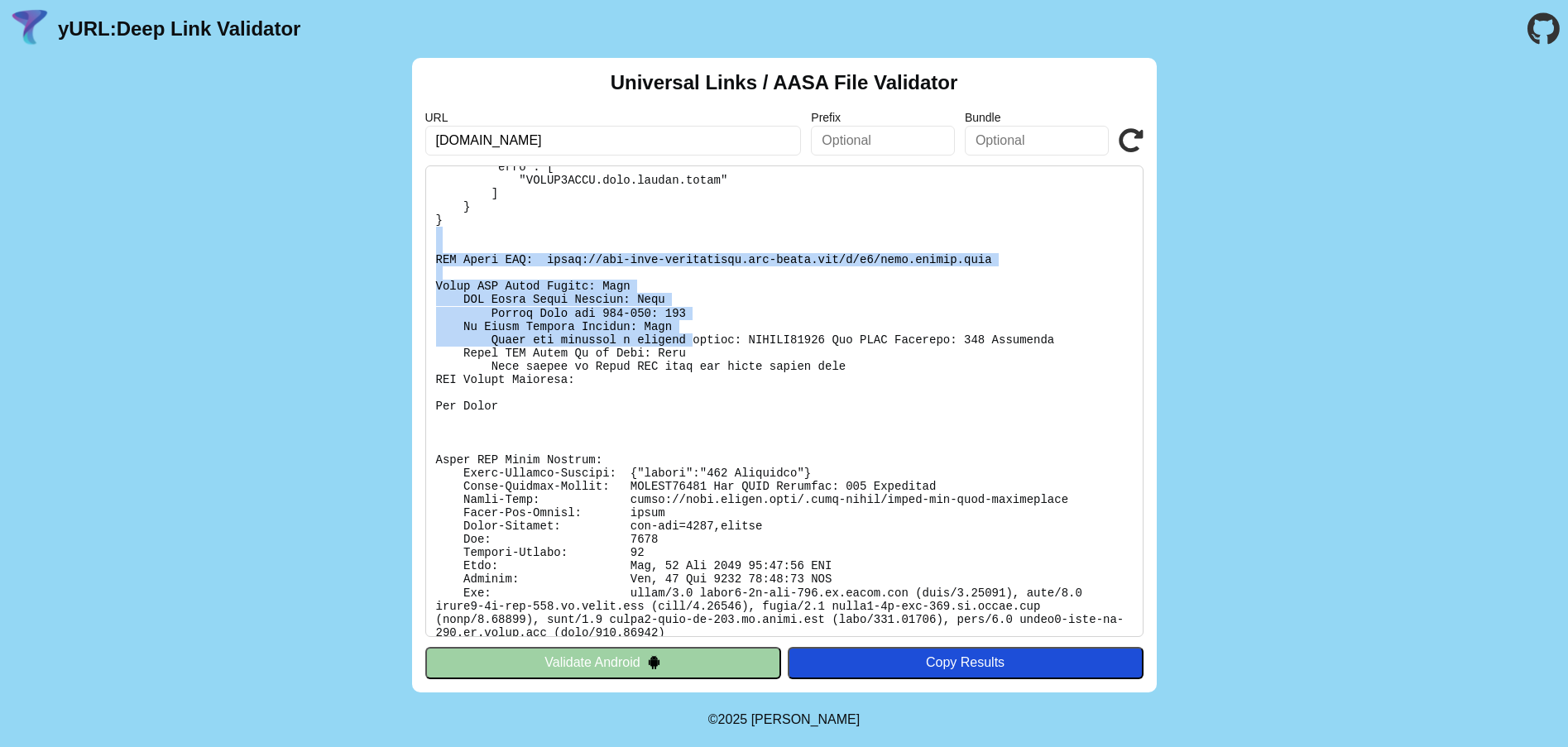
drag, startPoint x: 496, startPoint y: 259, endPoint x: 440, endPoint y: 234, distance: 61.3
click at [440, 234] on pre at bounding box center [784, 401] width 718 height 471
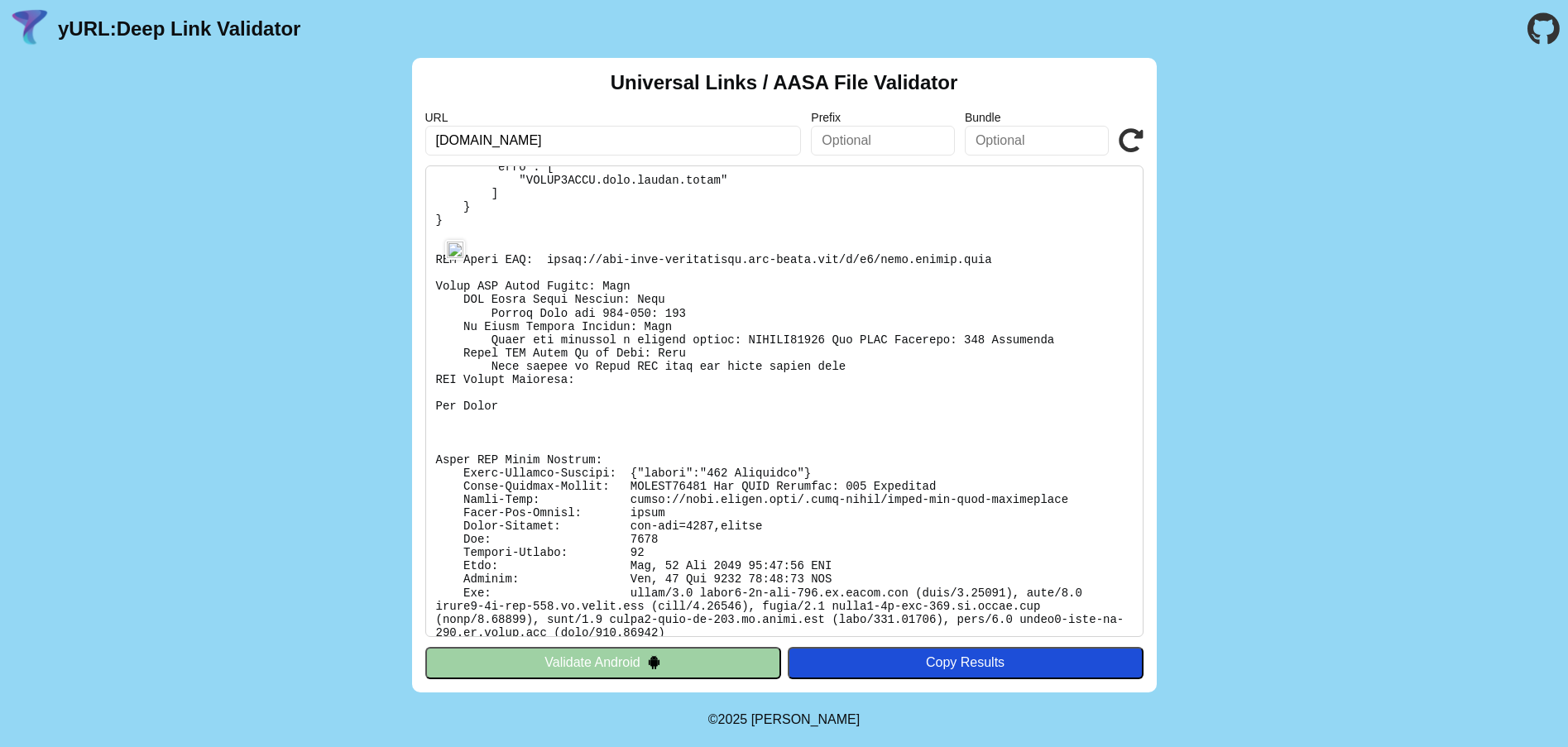
click at [881, 400] on pre at bounding box center [784, 401] width 718 height 471
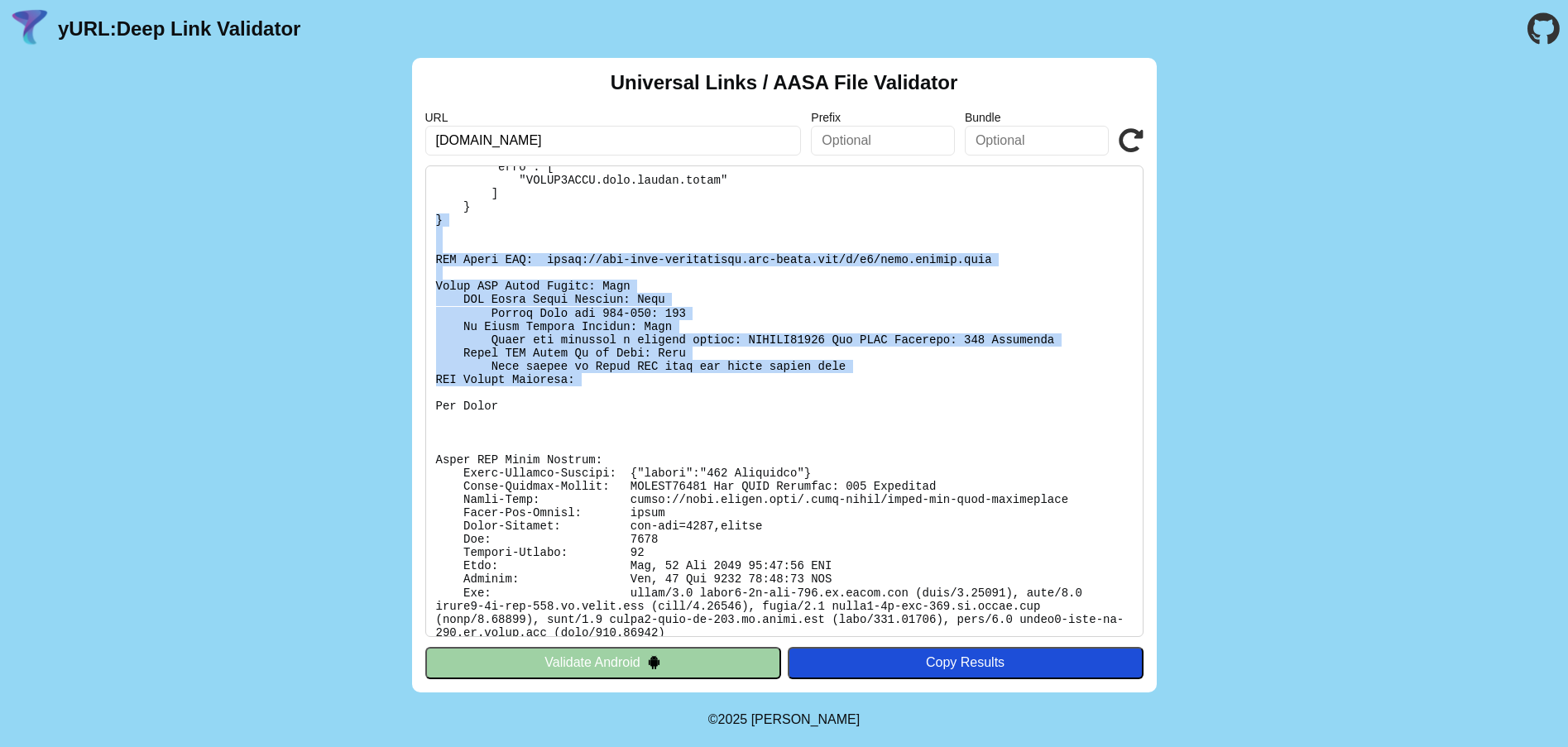
drag, startPoint x: 773, startPoint y: 395, endPoint x: 235, endPoint y: 171, distance: 582.8
click at [280, 195] on div "Universal Links / AASA File Validator URL apis.zhidou.link Prefix Bundle Valida…" at bounding box center [784, 375] width 1568 height 634
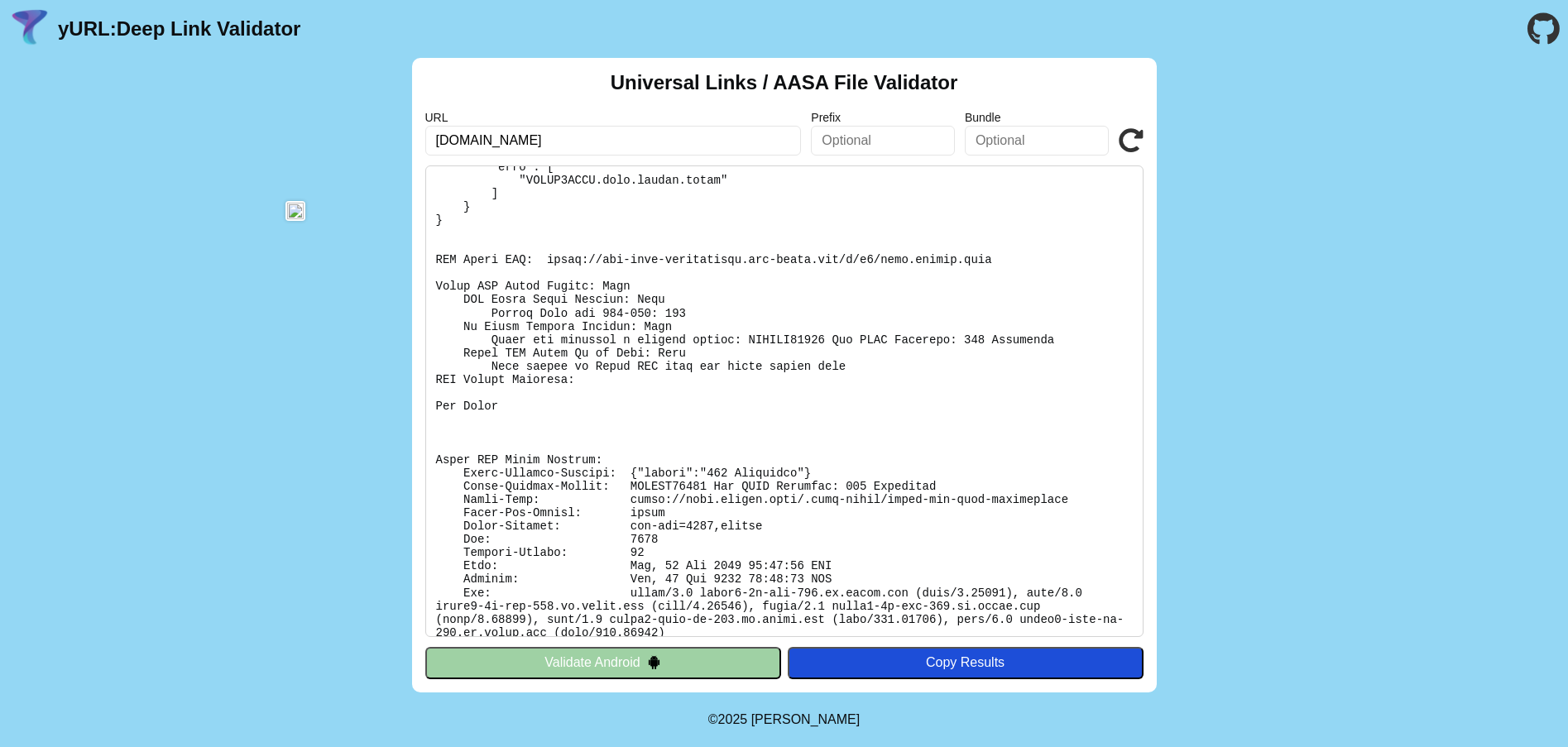
click at [798, 414] on pre at bounding box center [784, 401] width 718 height 471
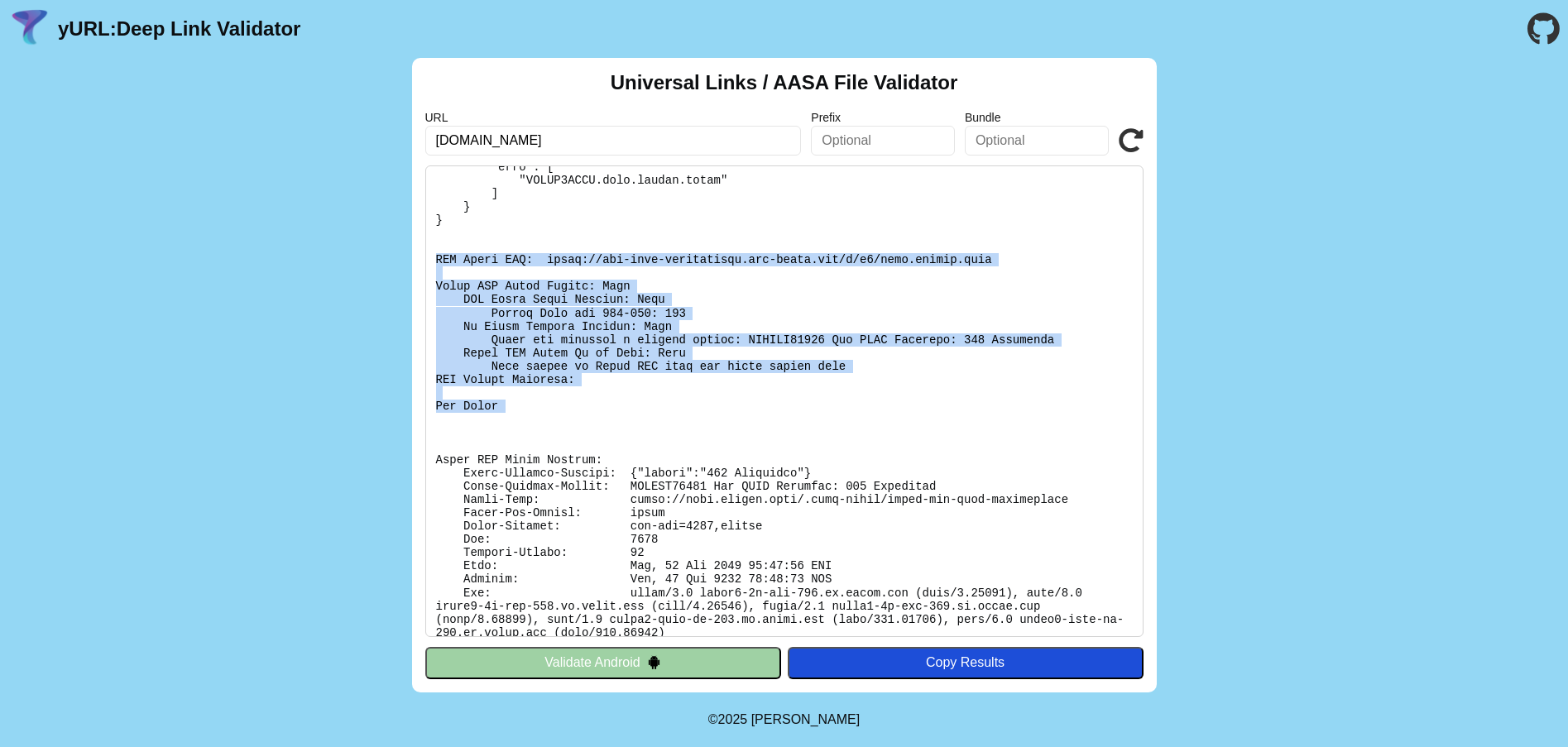
drag, startPoint x: 509, startPoint y: 345, endPoint x: 263, endPoint y: 208, distance: 281.6
click at [326, 249] on div "Universal Links / AASA File Validator URL apis.zhidou.link Prefix Bundle Valida…" at bounding box center [784, 375] width 1568 height 634
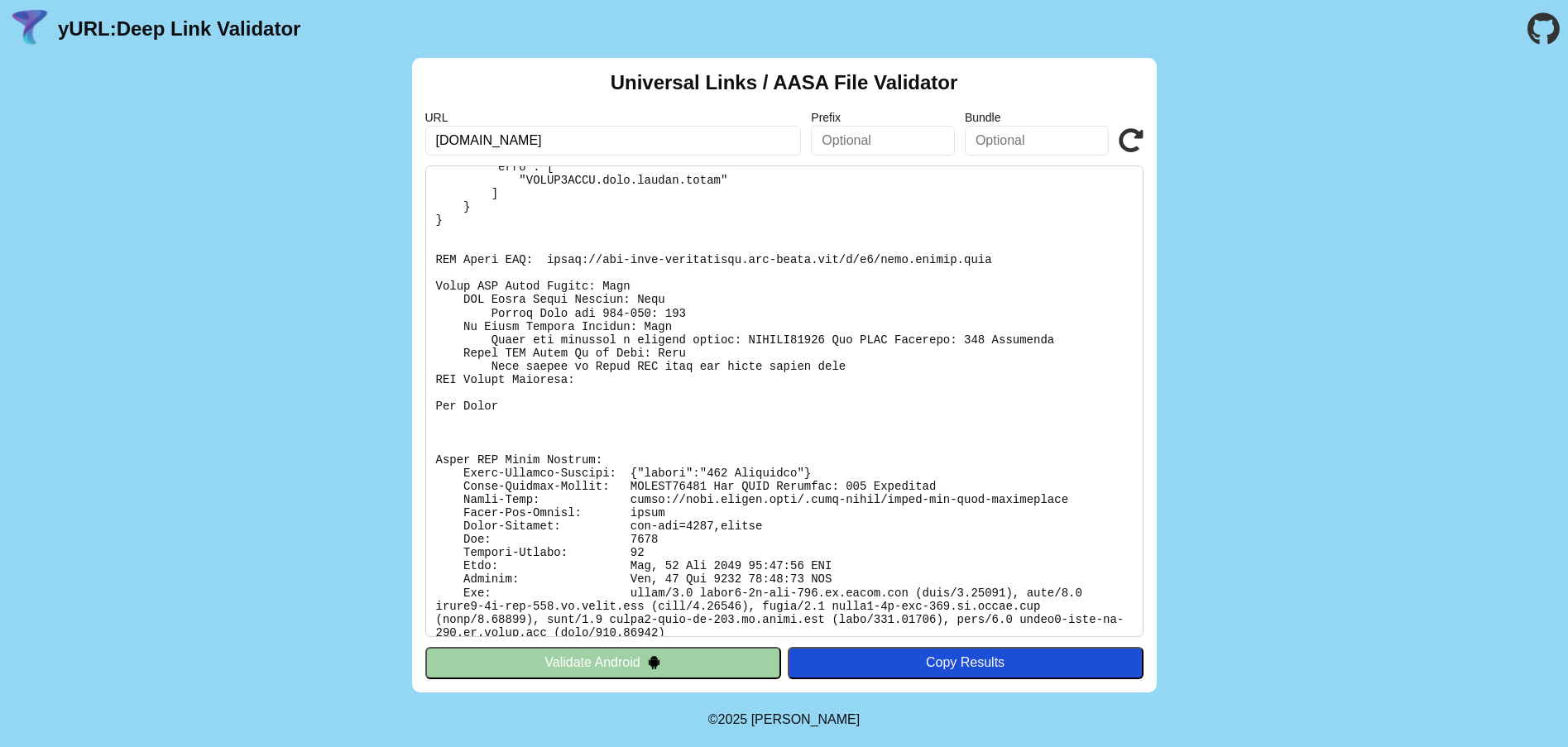
click at [762, 460] on pre at bounding box center [784, 401] width 718 height 471
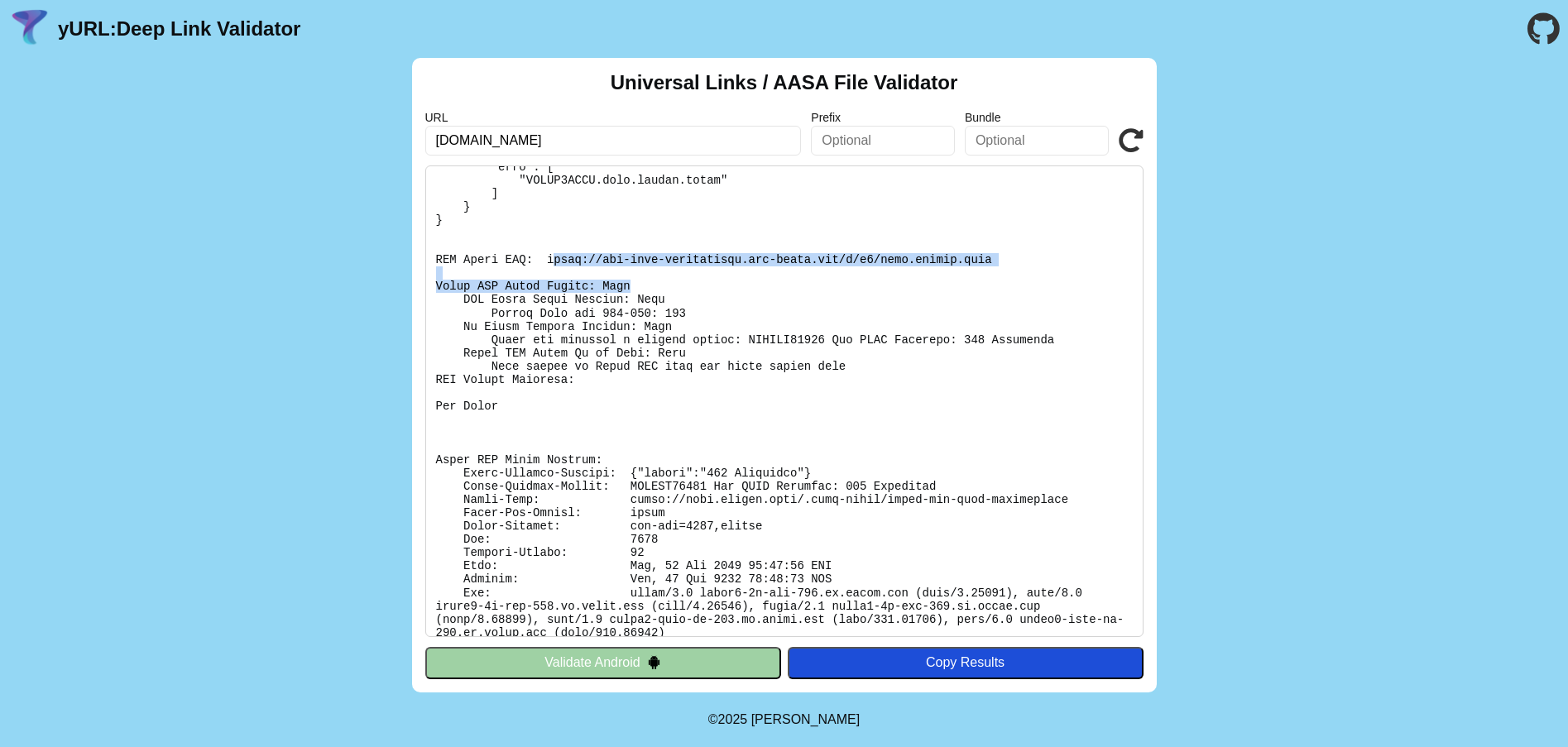
drag, startPoint x: 543, startPoint y: 258, endPoint x: 1010, endPoint y: 282, distance: 467.6
click at [1010, 282] on pre at bounding box center [784, 401] width 718 height 471
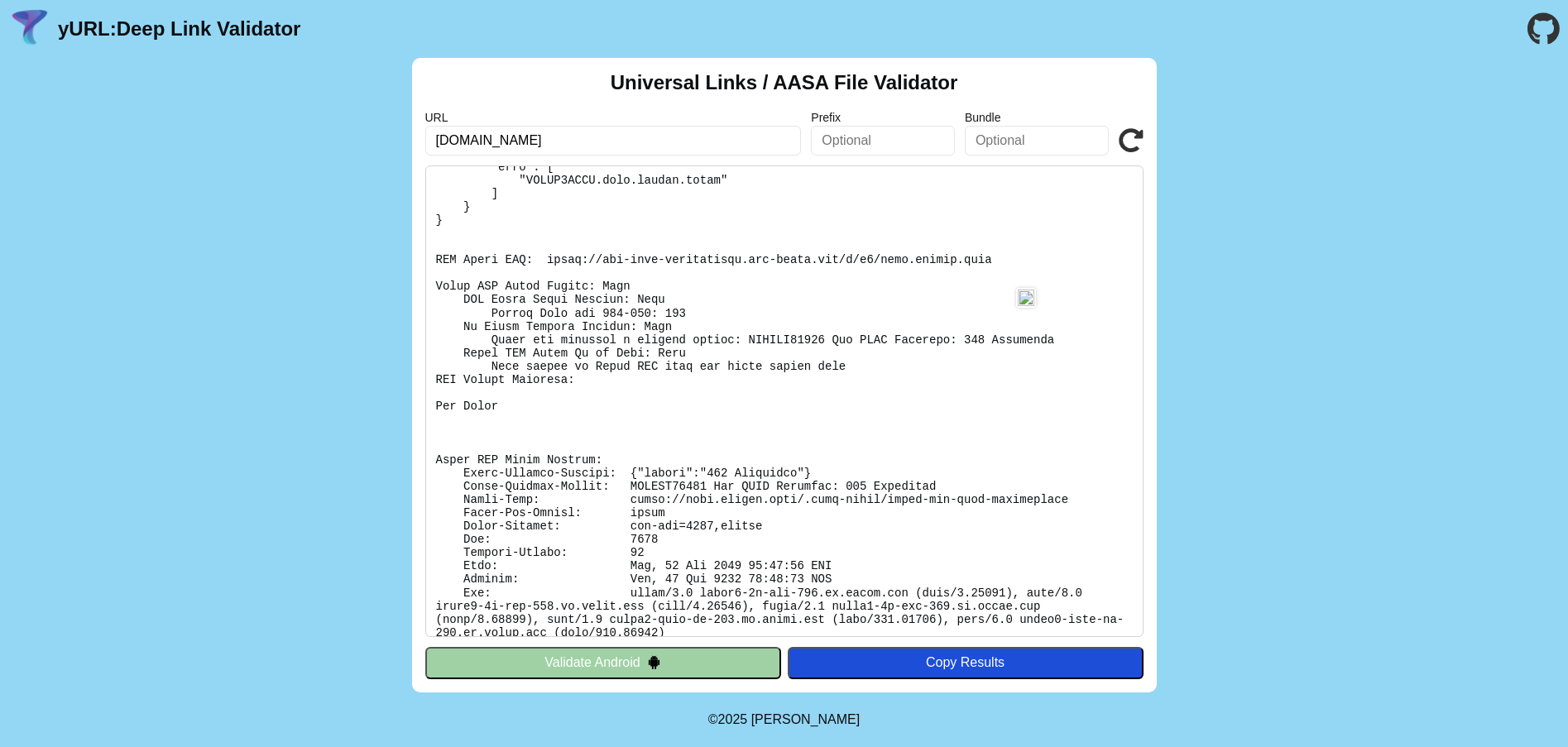
click at [769, 220] on pre at bounding box center [784, 401] width 718 height 471
click at [684, 260] on pre at bounding box center [784, 401] width 718 height 471
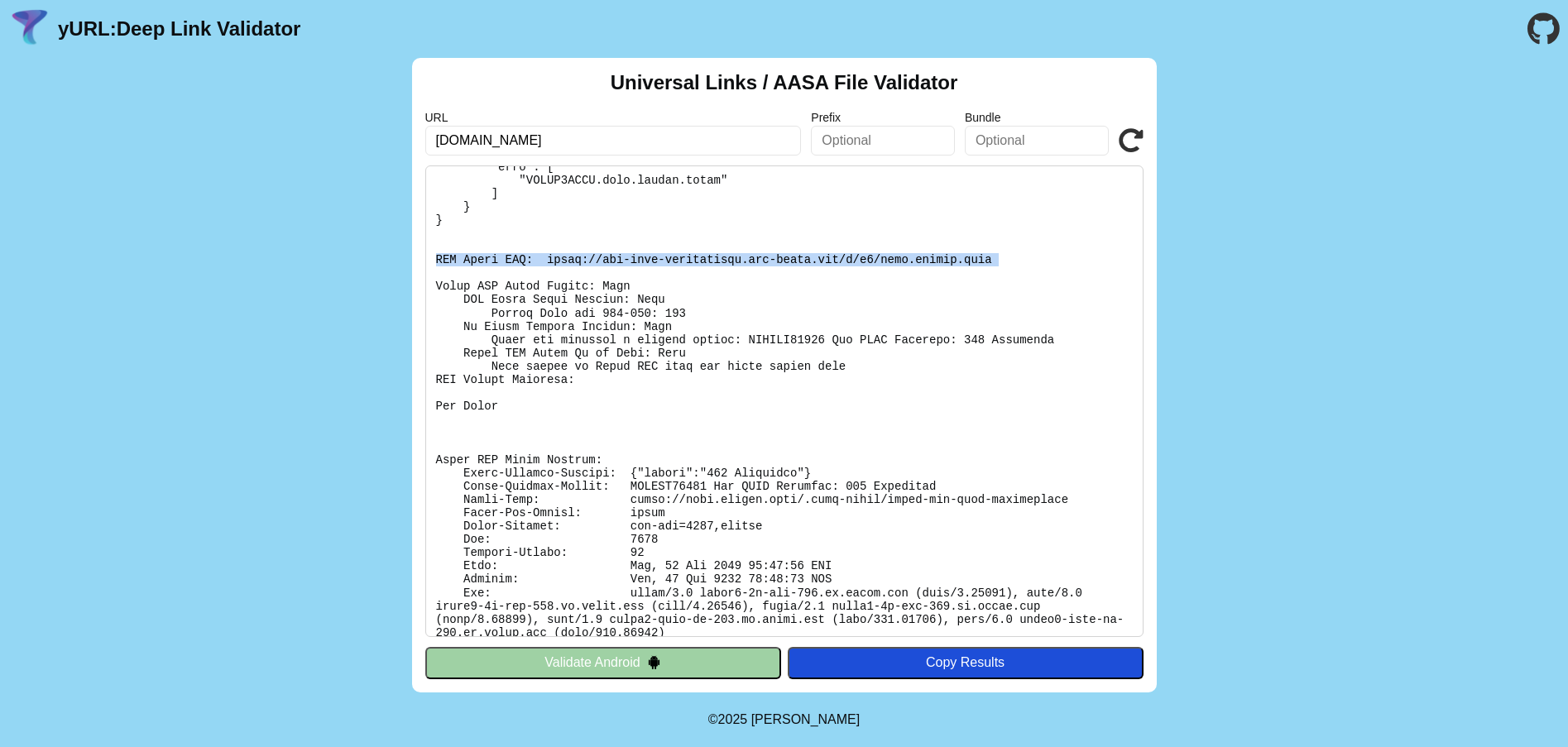
click at [684, 260] on pre at bounding box center [784, 401] width 718 height 471
click at [615, 266] on pre at bounding box center [784, 401] width 718 height 471
drag, startPoint x: 539, startPoint y: 260, endPoint x: 942, endPoint y: 271, distance: 403.2
click at [942, 271] on pre at bounding box center [784, 401] width 718 height 471
copy pre "https://app-site-association.cdn-apple.com/a/v1/apis.zhidou.link"
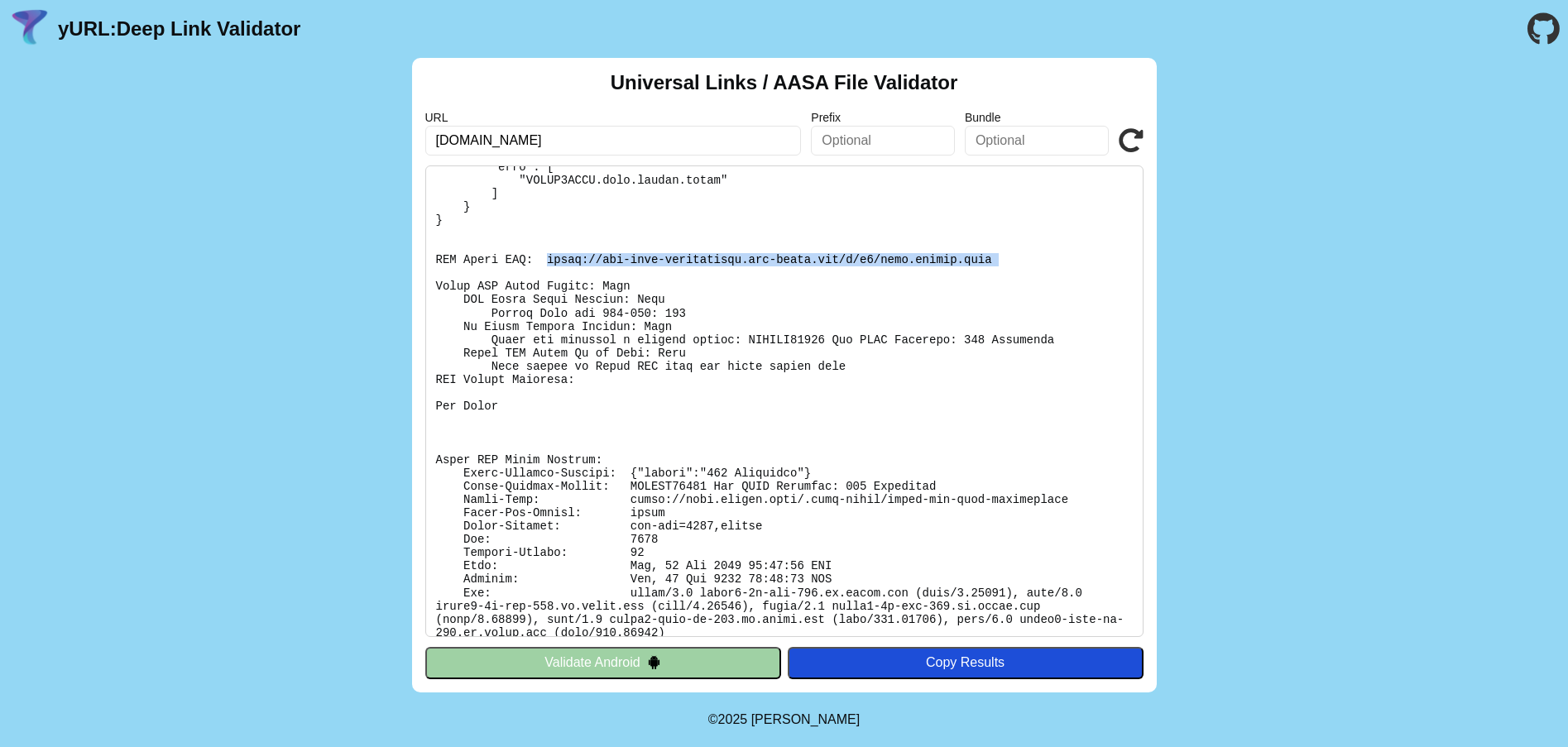
click at [1131, 148] on icon at bounding box center [1131, 141] width 25 height 25
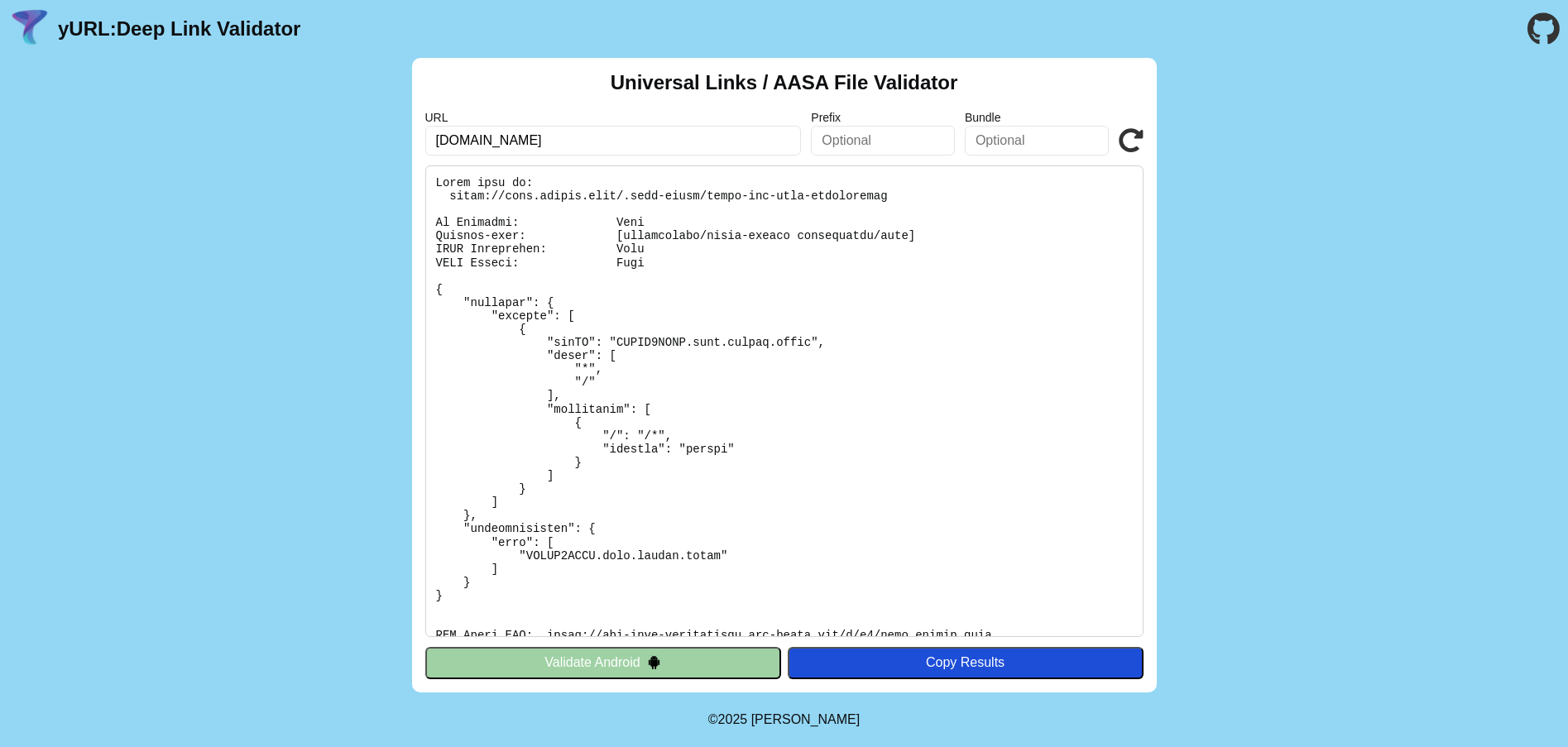
scroll to position [376, 0]
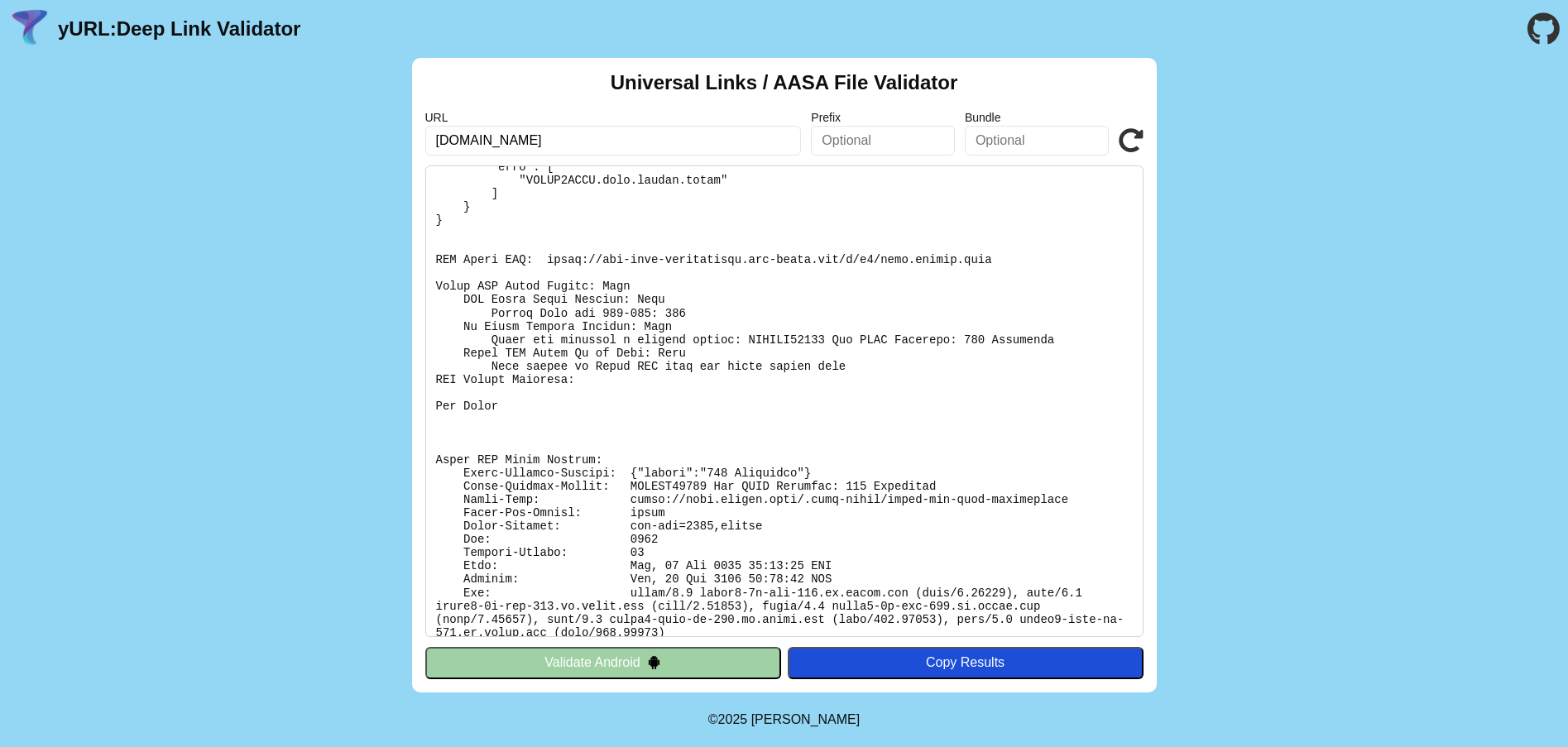
drag, startPoint x: 585, startPoint y: 130, endPoint x: 471, endPoint y: 94, distance: 119.5
click at [58, 32] on main "yURL: Deep Link Validator Universal Links / AASA File Validator URL apis.zhidou…" at bounding box center [784, 346] width 1568 height 692
paste input "[URL][DOMAIN_NAME]"
type input "[URL][DOMAIN_NAME]"
click at [1129, 132] on icon at bounding box center [1131, 141] width 25 height 25
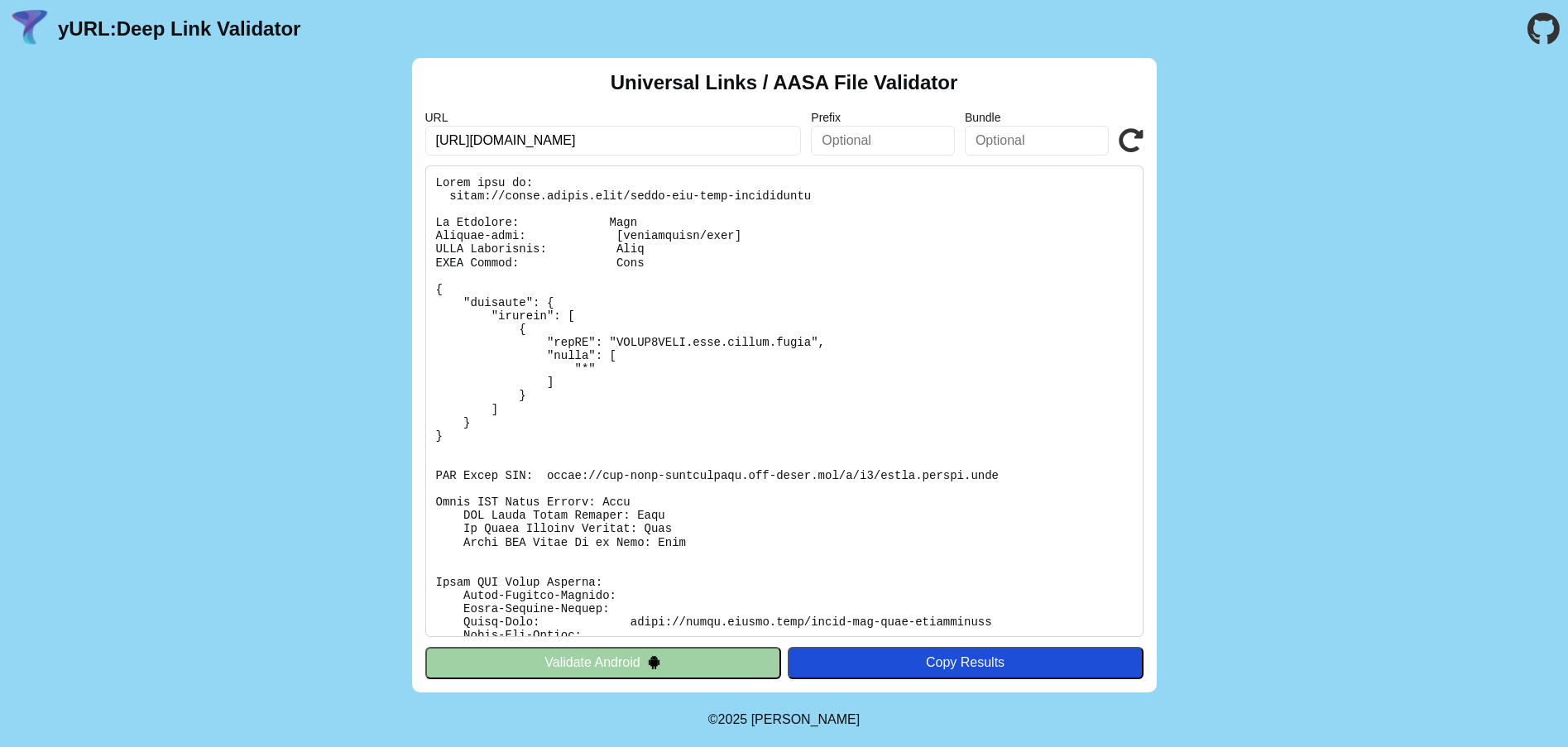
click at [1130, 143] on icon at bounding box center [1131, 141] width 25 height 25
click at [1130, 145] on icon at bounding box center [1131, 141] width 25 height 25
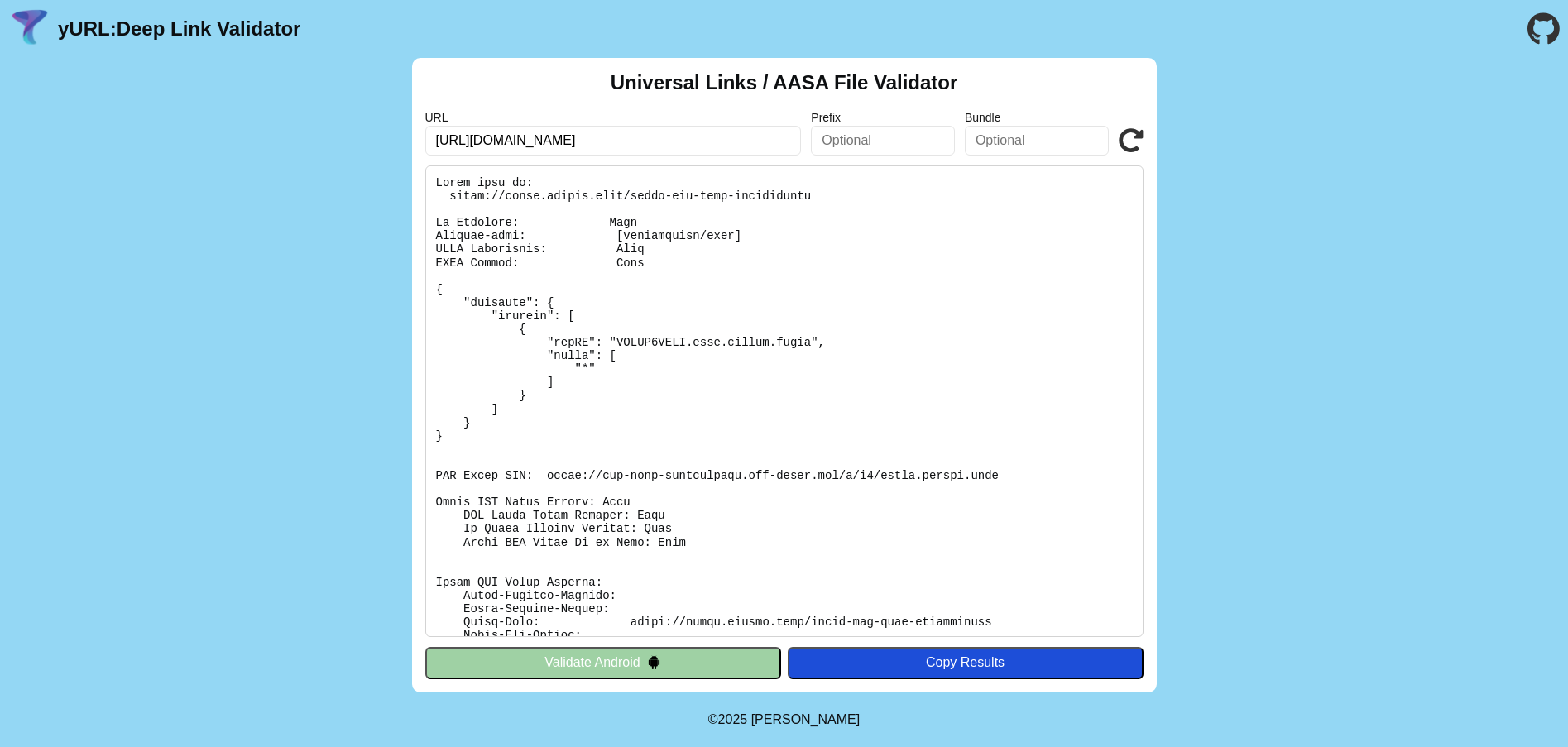
click at [1130, 145] on icon at bounding box center [1131, 141] width 25 height 25
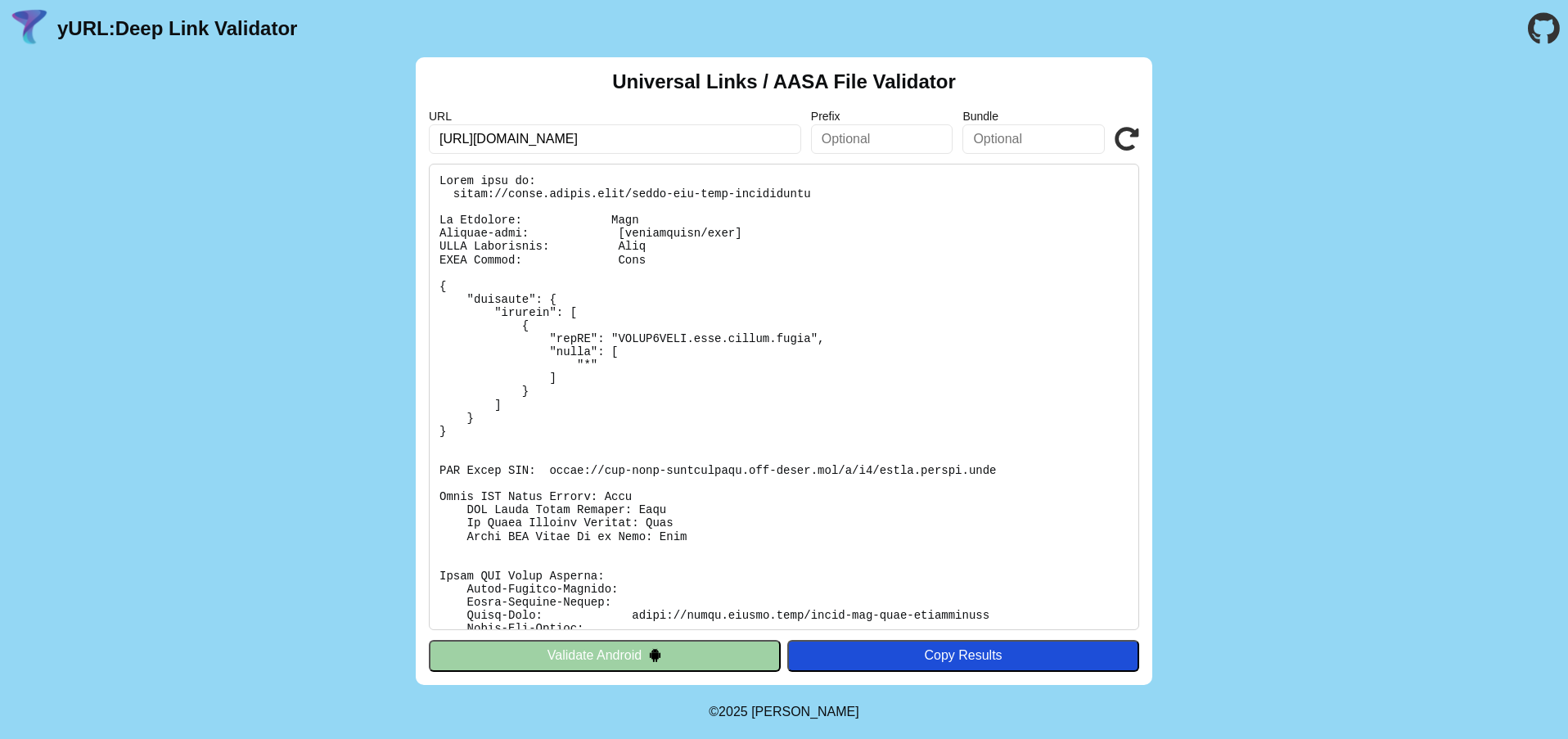
click at [1130, 142] on icon at bounding box center [1127, 140] width 25 height 25
drag, startPoint x: 481, startPoint y: 143, endPoint x: 509, endPoint y: 137, distance: 28.6
click at [509, 137] on input "[URL][DOMAIN_NAME]" at bounding box center [616, 139] width 373 height 29
type input "https://apis.zhidou.link/"
click at [1126, 137] on icon at bounding box center [1127, 140] width 25 height 25
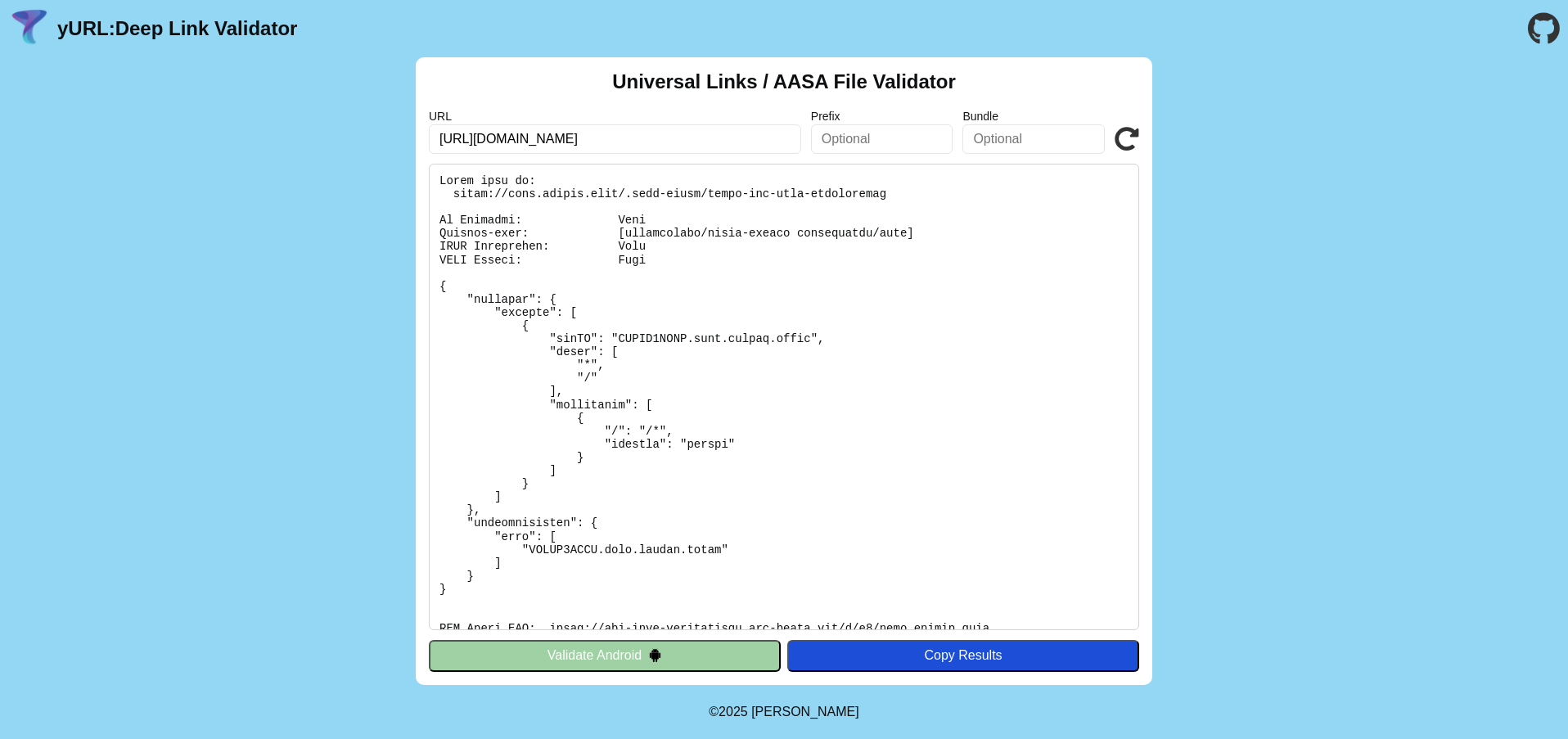
click at [1129, 134] on icon at bounding box center [1127, 140] width 25 height 25
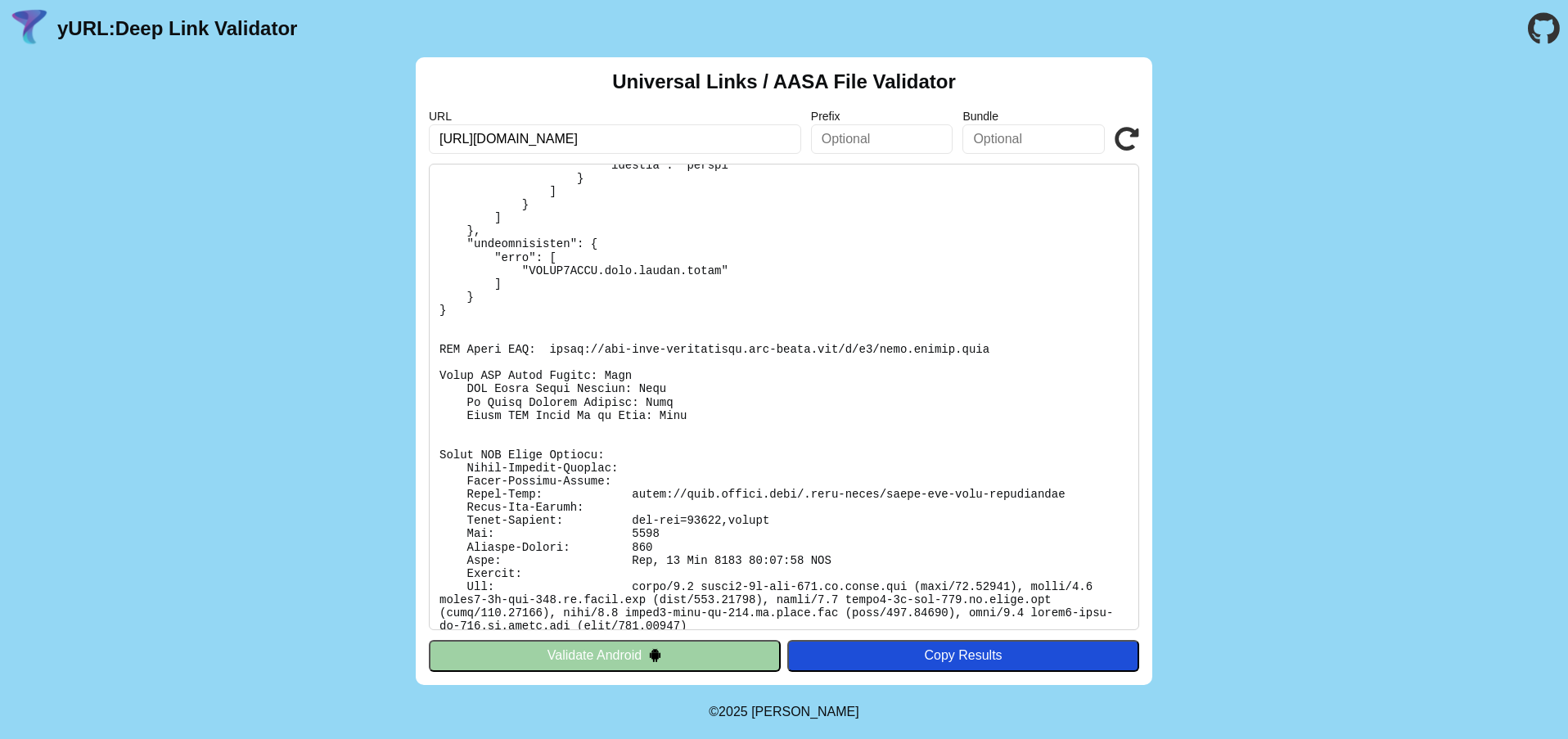
click at [1120, 141] on icon at bounding box center [1127, 140] width 25 height 25
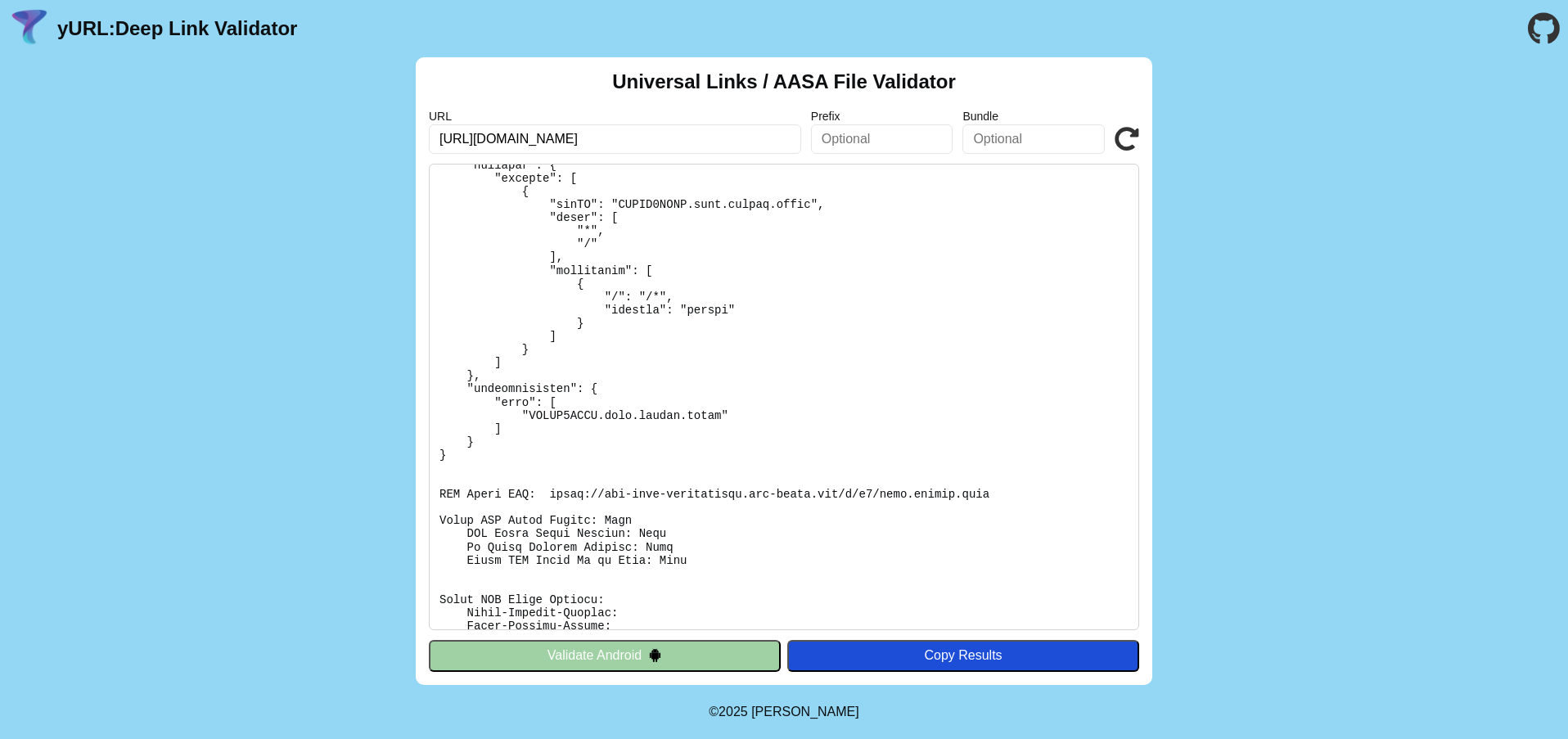
scroll to position [279, 0]
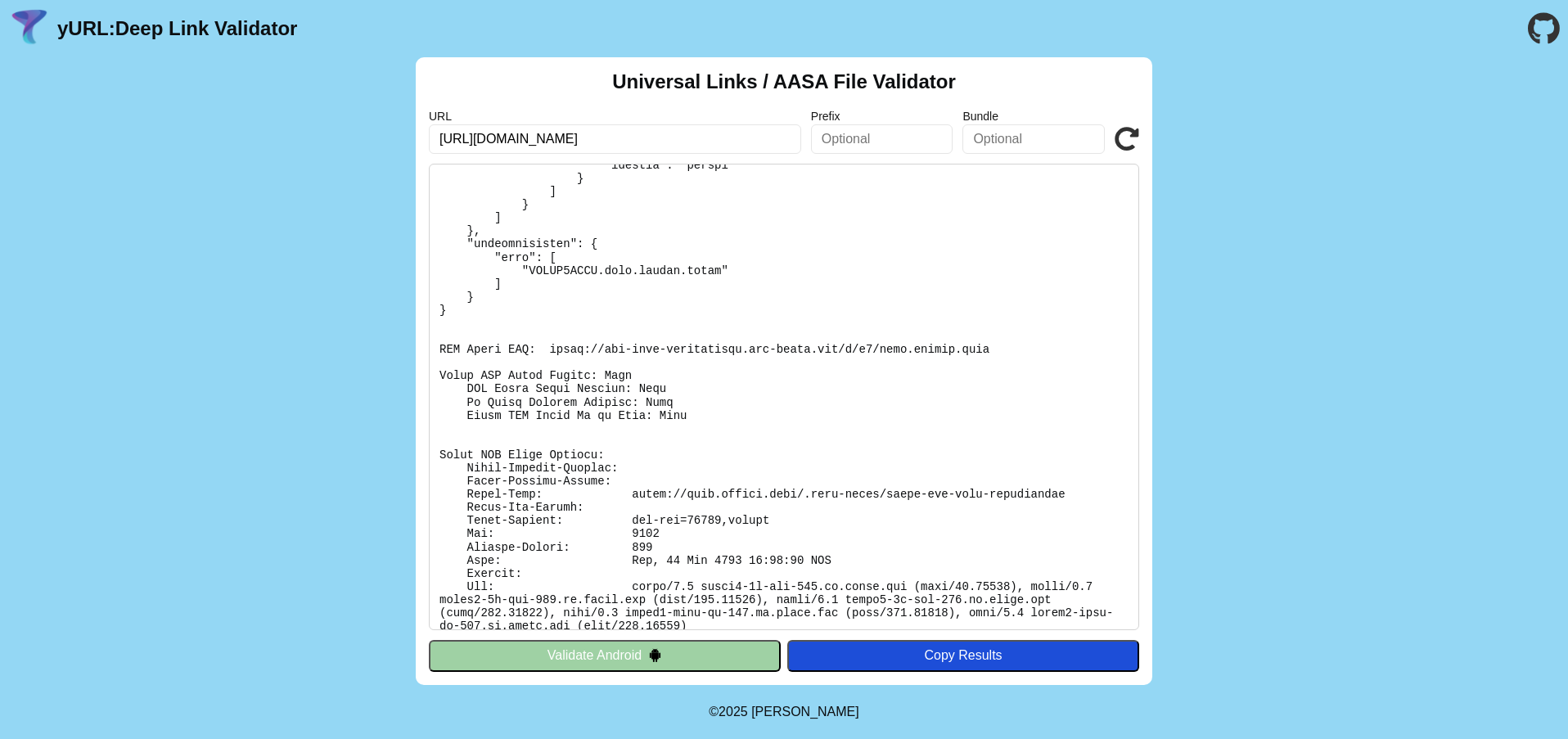
click at [1125, 152] on div "URL https://apis.zhidou.link/ Prefix Bundle Validate" at bounding box center [784, 131] width 710 height 44
click at [1126, 135] on icon at bounding box center [1127, 140] width 25 height 25
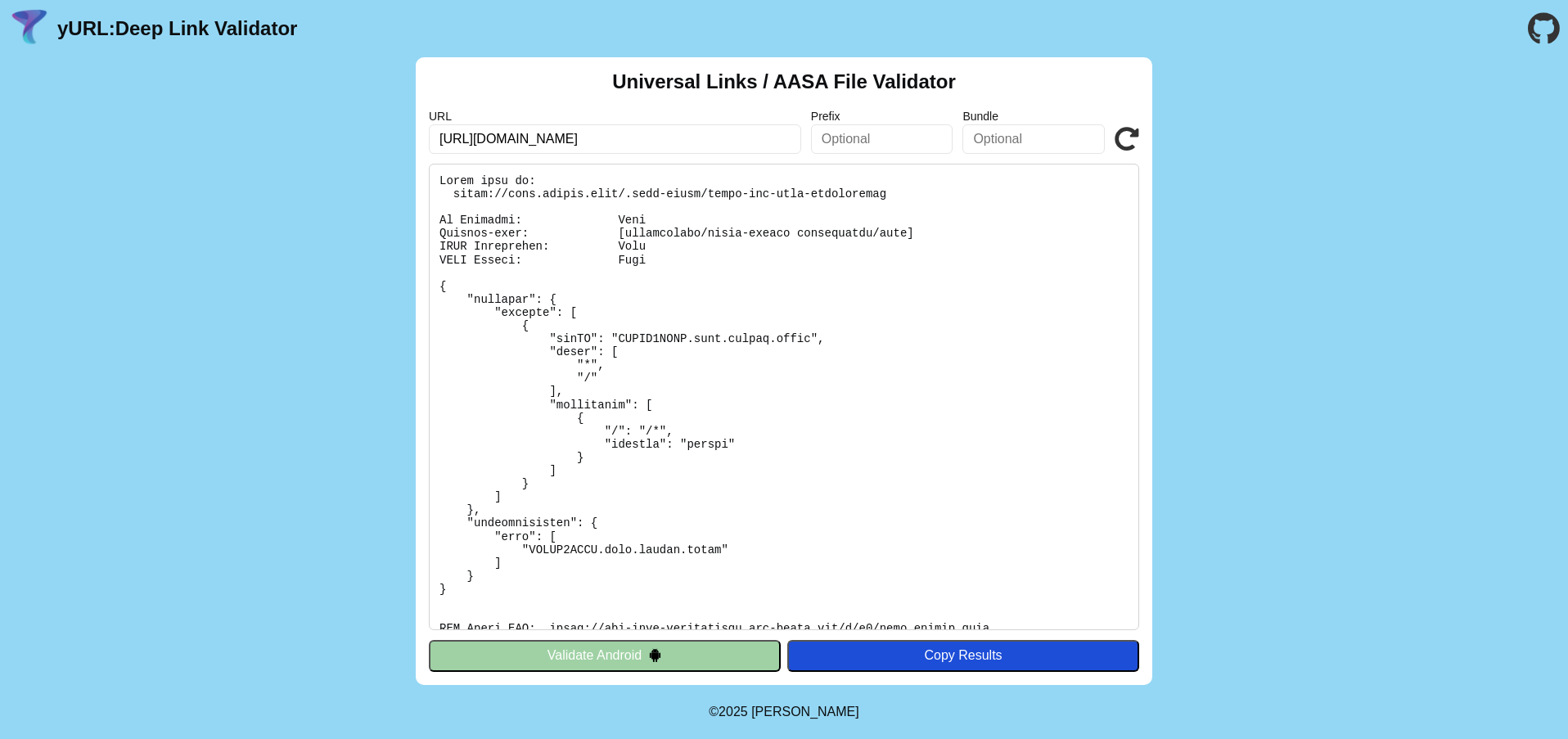
scroll to position [279, 0]
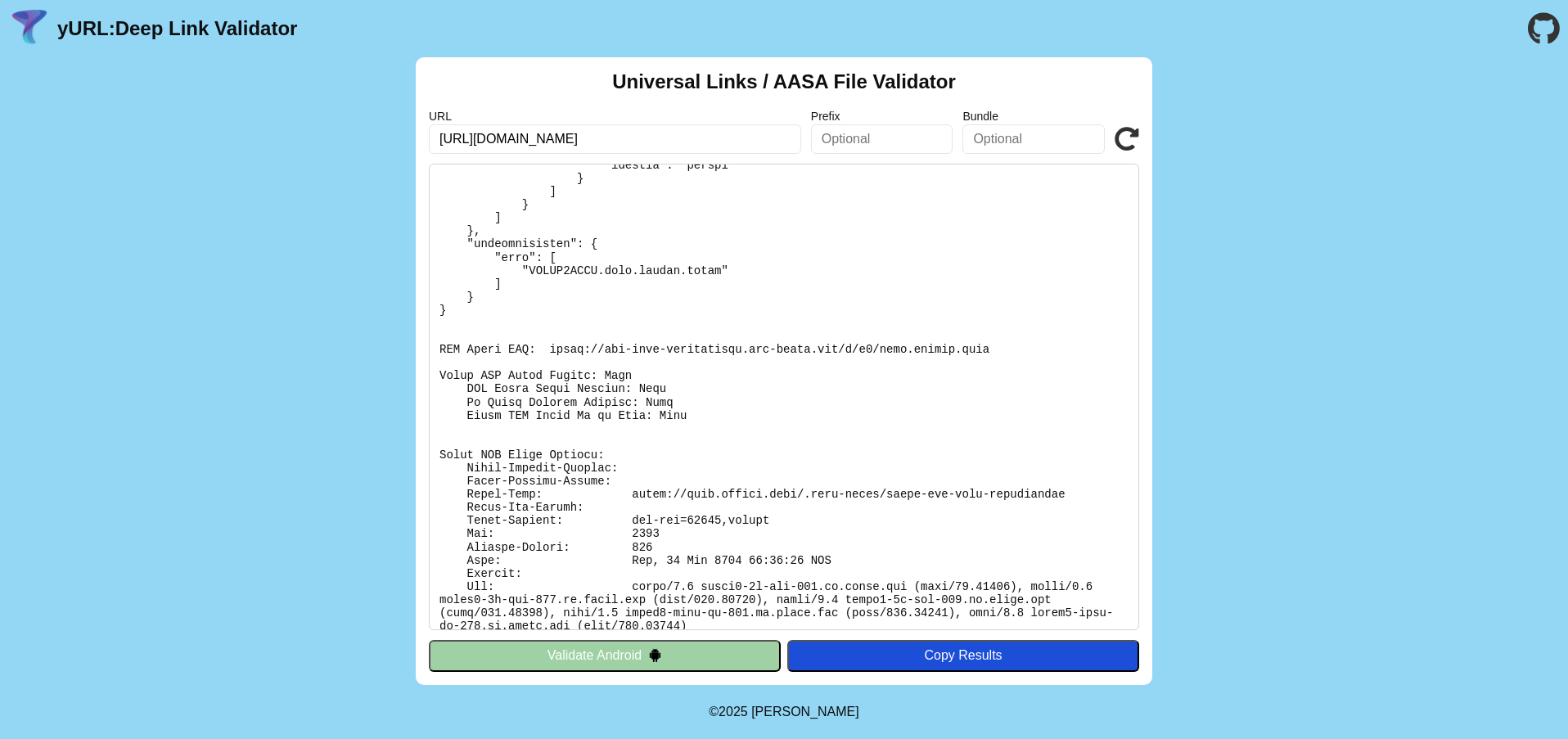
click at [401, 296] on div "Universal Links / AASA File Validator URL [URL][DOMAIN_NAME] Prefix Bundle Vali…" at bounding box center [784, 371] width 1568 height 628
click at [326, 334] on div "Universal Links / AASA File Validator URL [URL][DOMAIN_NAME] Prefix Bundle Vali…" at bounding box center [784, 371] width 1568 height 628
click at [320, 303] on div "Universal Links / AASA File Validator URL [URL][DOMAIN_NAME] Prefix Bundle Vali…" at bounding box center [784, 371] width 1568 height 628
click at [360, 71] on div "Universal Links / AASA File Validator URL [URL][DOMAIN_NAME] Prefix Bundle Vali…" at bounding box center [784, 371] width 1568 height 628
